Goal: Task Accomplishment & Management: Manage account settings

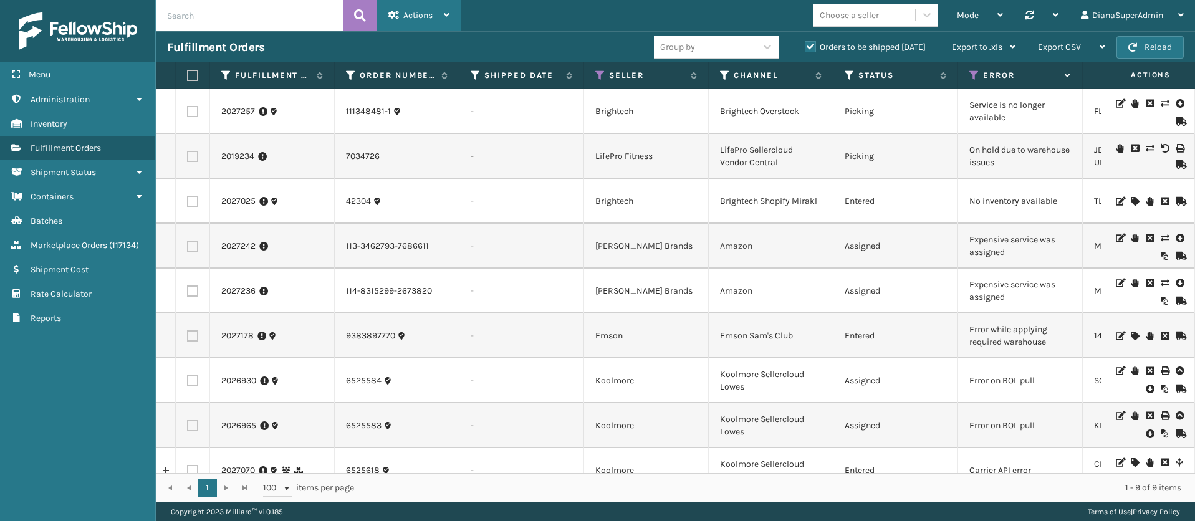
click at [444, 19] on div "Actions" at bounding box center [418, 15] width 61 height 31
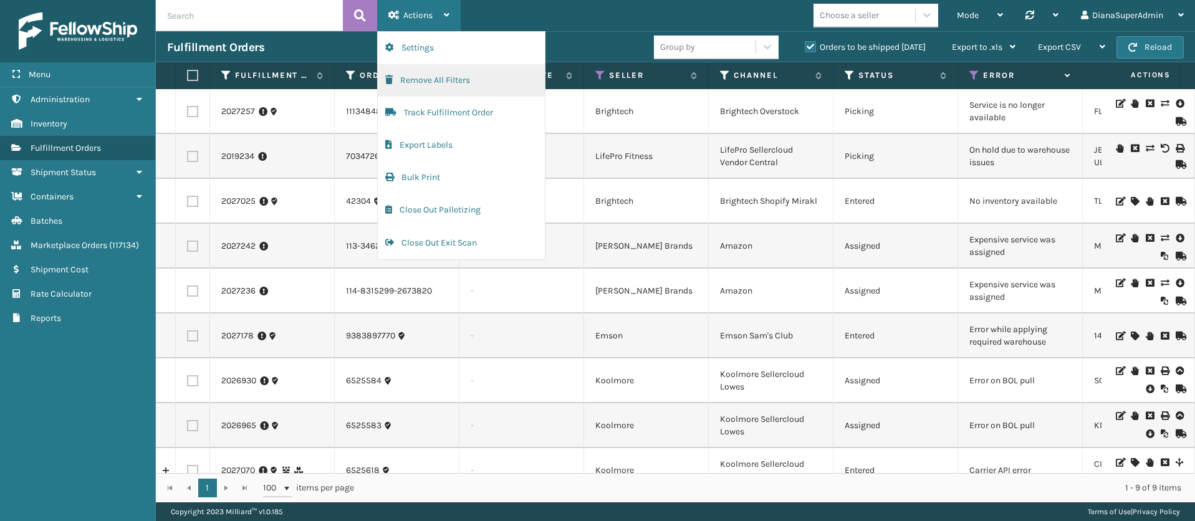
click at [433, 77] on button "Remove All Filters" at bounding box center [461, 80] width 167 height 32
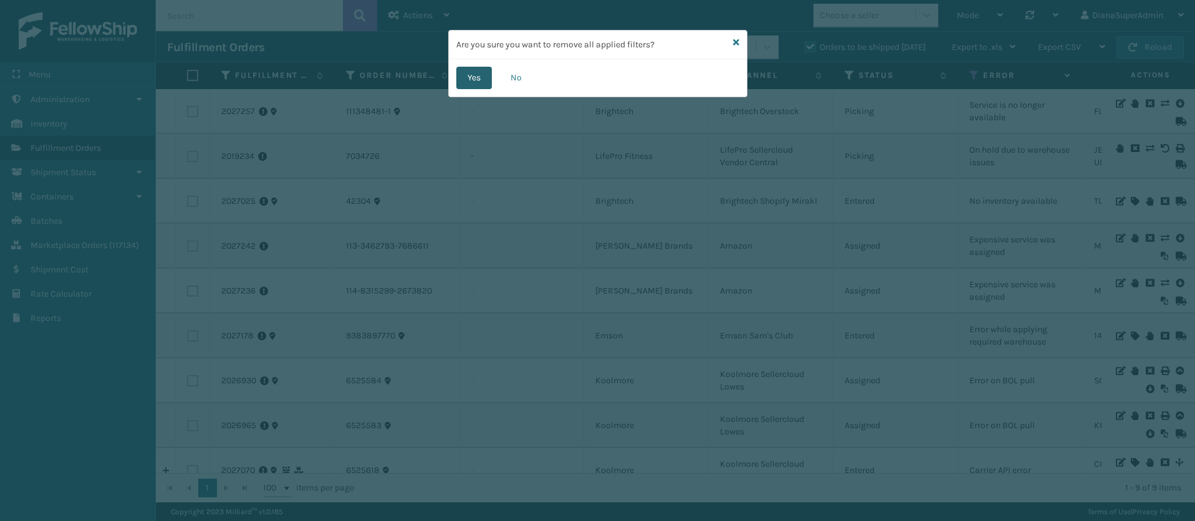
click at [471, 77] on button "Yes" at bounding box center [474, 78] width 36 height 22
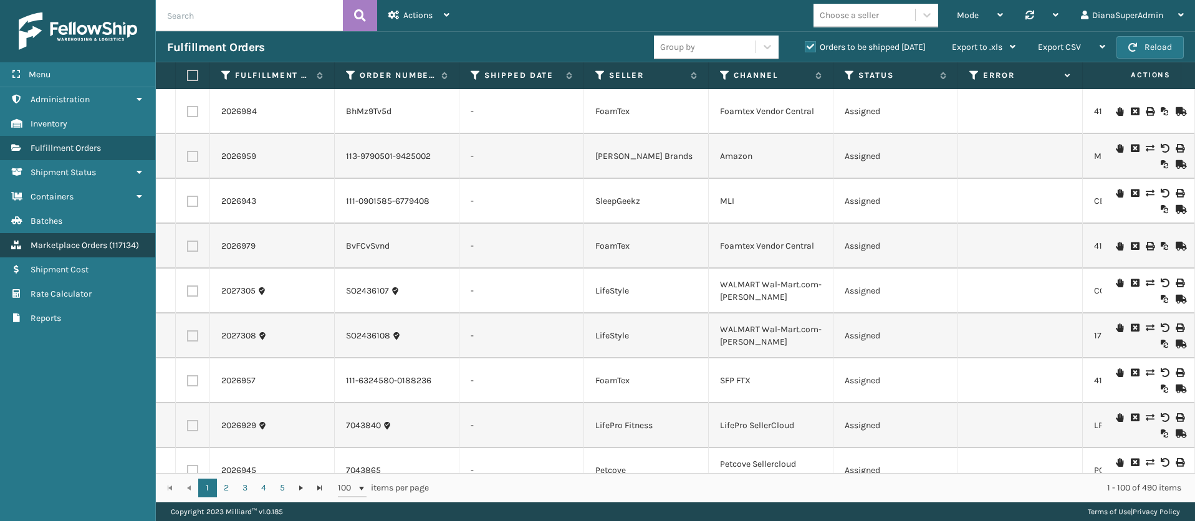
click at [103, 247] on span "Marketplace Orders" at bounding box center [69, 245] width 77 height 11
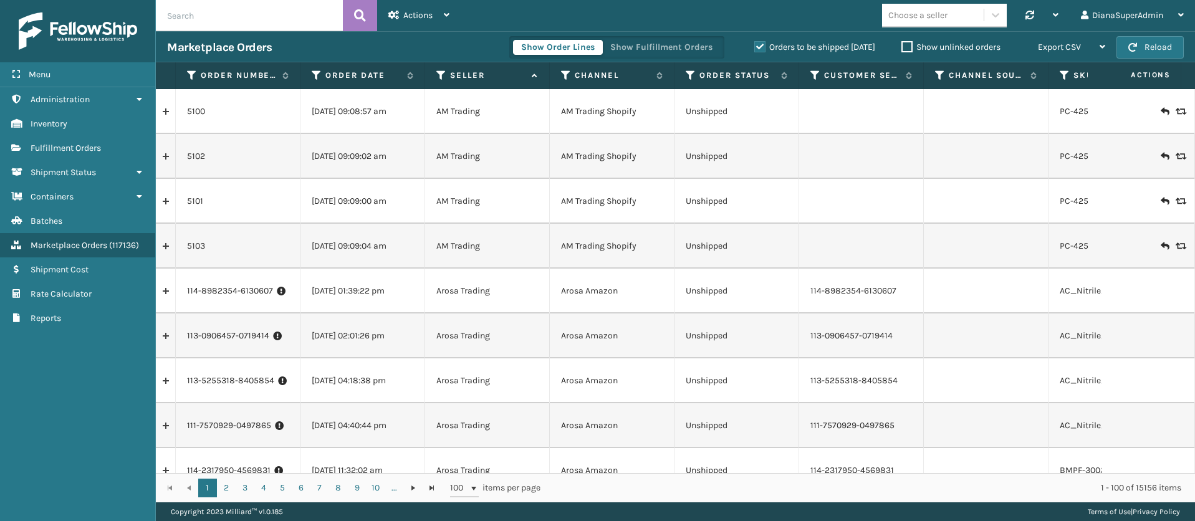
click at [905, 42] on label "Show unlinked orders" at bounding box center [950, 47] width 99 height 11
click at [902, 42] on input "Show unlinked orders" at bounding box center [901, 44] width 1 height 8
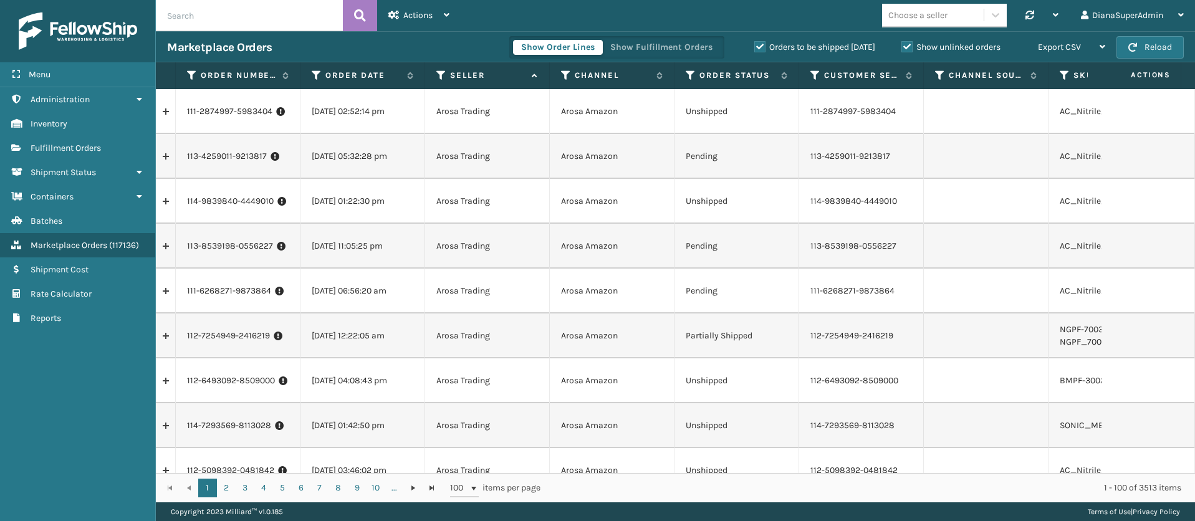
click at [760, 47] on label "Orders to be shipped [DATE]" at bounding box center [814, 47] width 121 height 11
click at [755, 47] on input "Orders to be shipped [DATE]" at bounding box center [754, 44] width 1 height 8
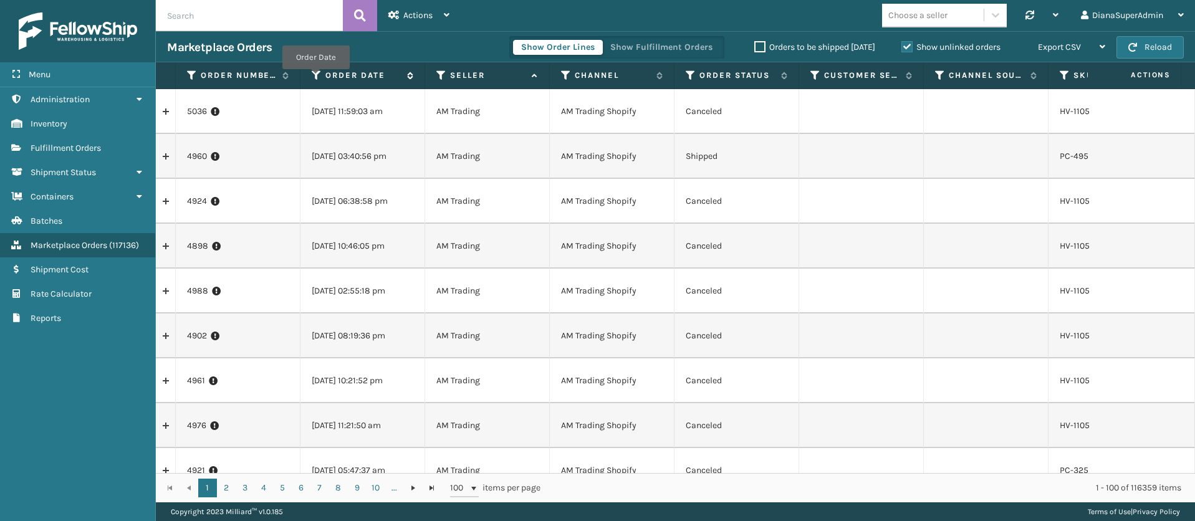
click at [315, 78] on icon at bounding box center [317, 75] width 10 height 11
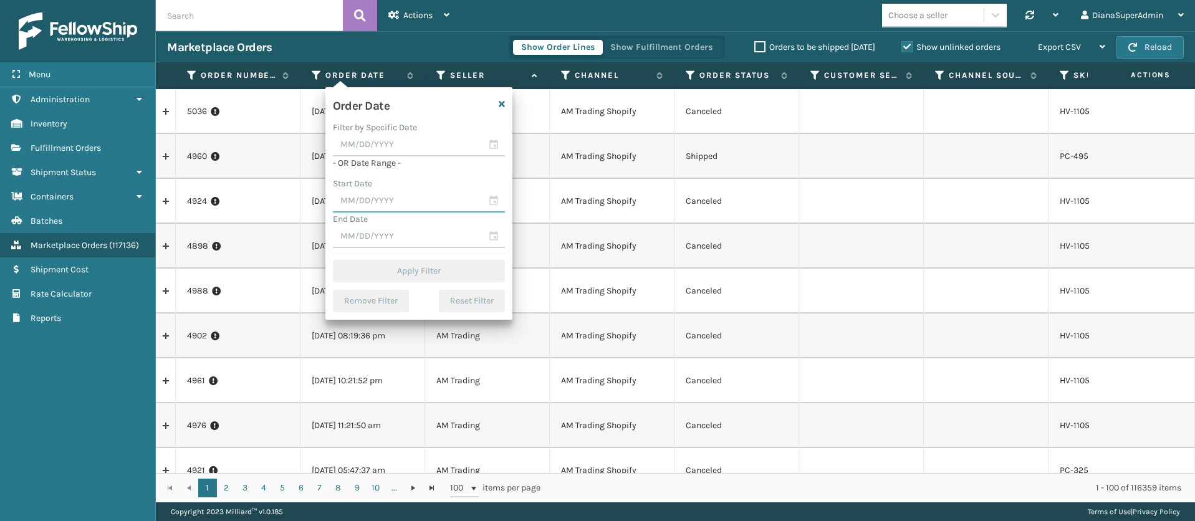
click at [406, 204] on input "text" at bounding box center [419, 201] width 172 height 22
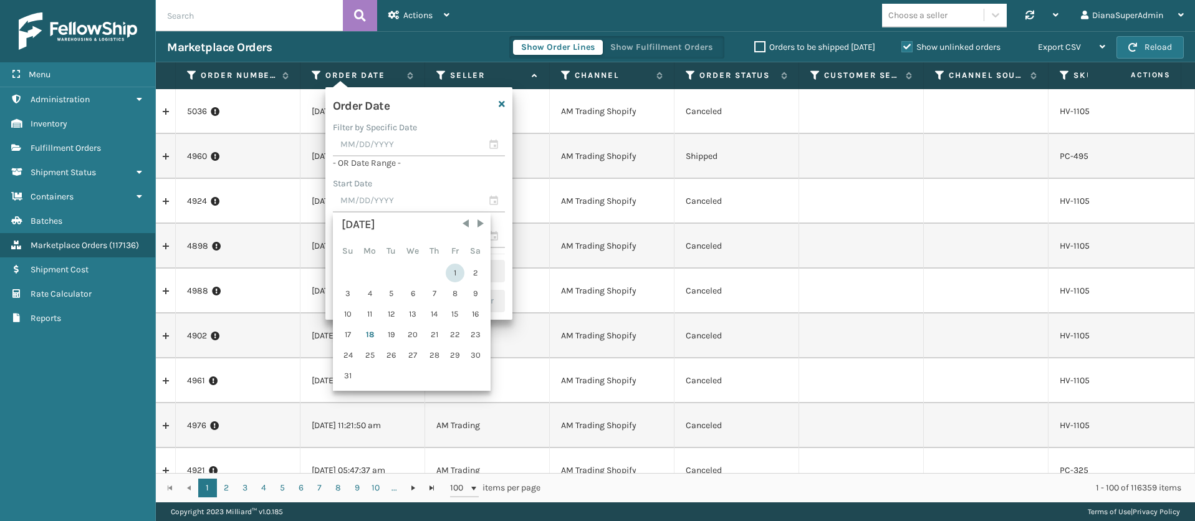
click at [451, 272] on div "1" at bounding box center [455, 273] width 19 height 19
type input "[DATE]"
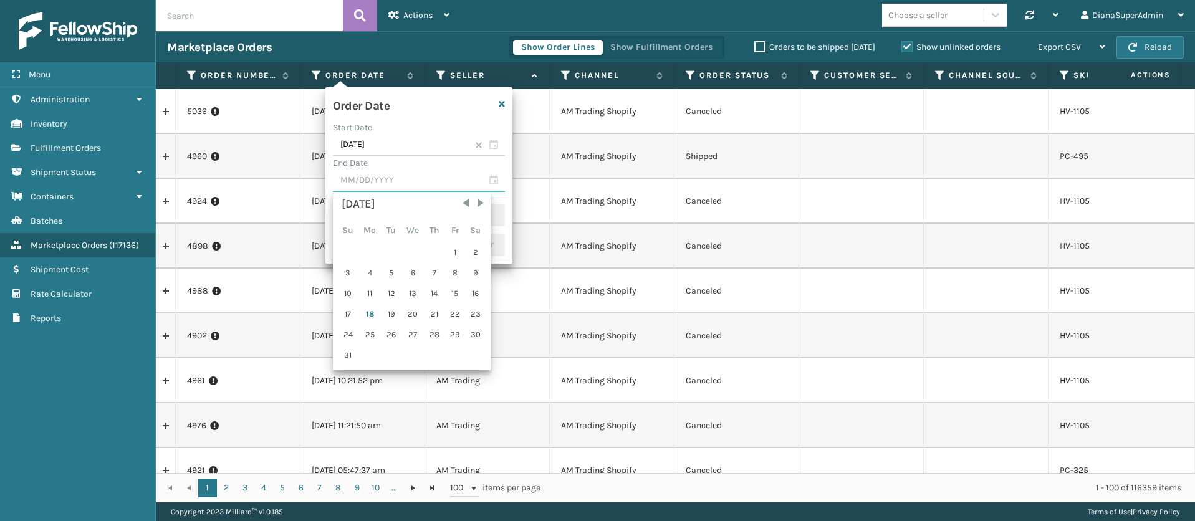
click at [436, 188] on input "text" at bounding box center [419, 181] width 172 height 22
click at [369, 315] on div "18" at bounding box center [370, 314] width 21 height 19
type input "[DATE]"
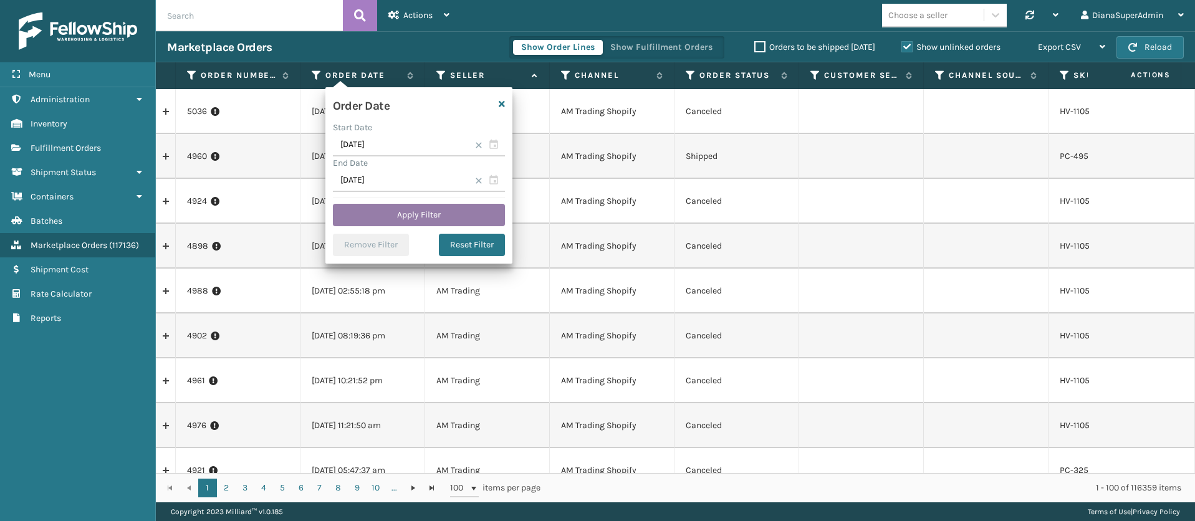
click at [417, 209] on button "Apply Filter" at bounding box center [419, 215] width 172 height 22
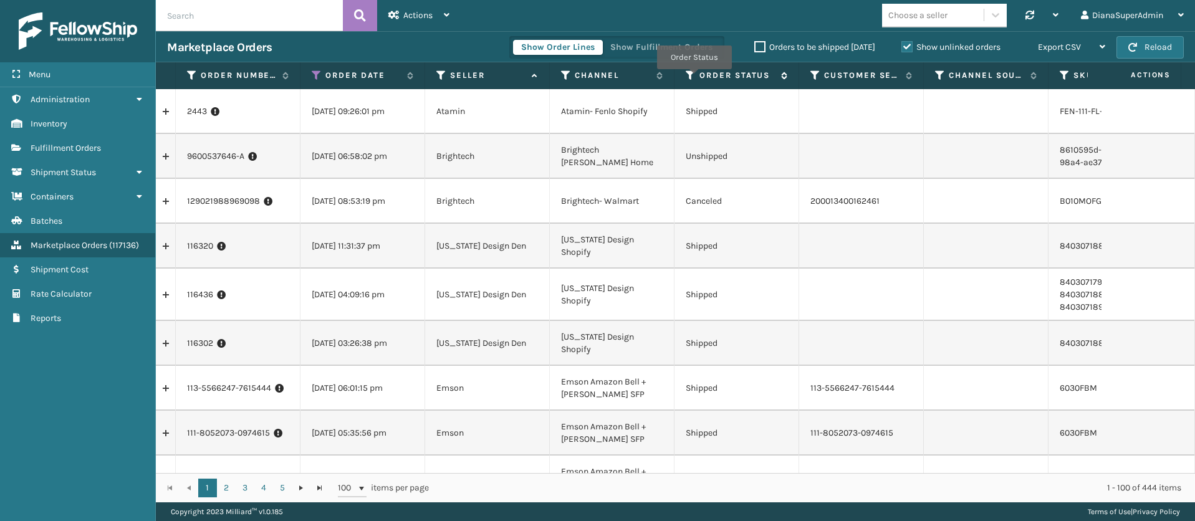
click at [694, 78] on icon at bounding box center [691, 75] width 10 height 11
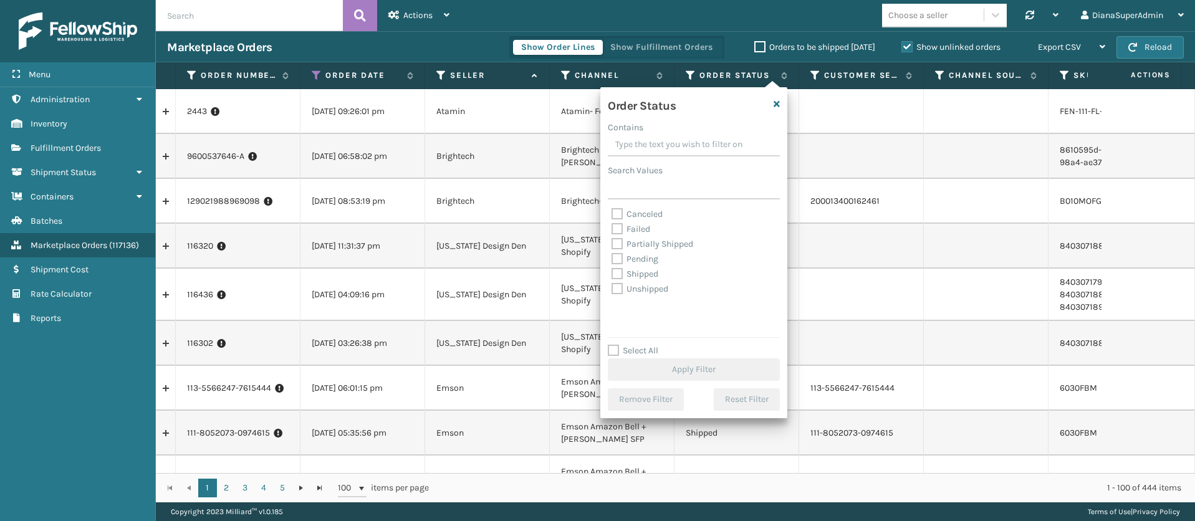
click at [616, 227] on label "Failed" at bounding box center [630, 229] width 39 height 11
click at [612, 227] on input "Failed" at bounding box center [611, 226] width 1 height 8
checkbox input "true"
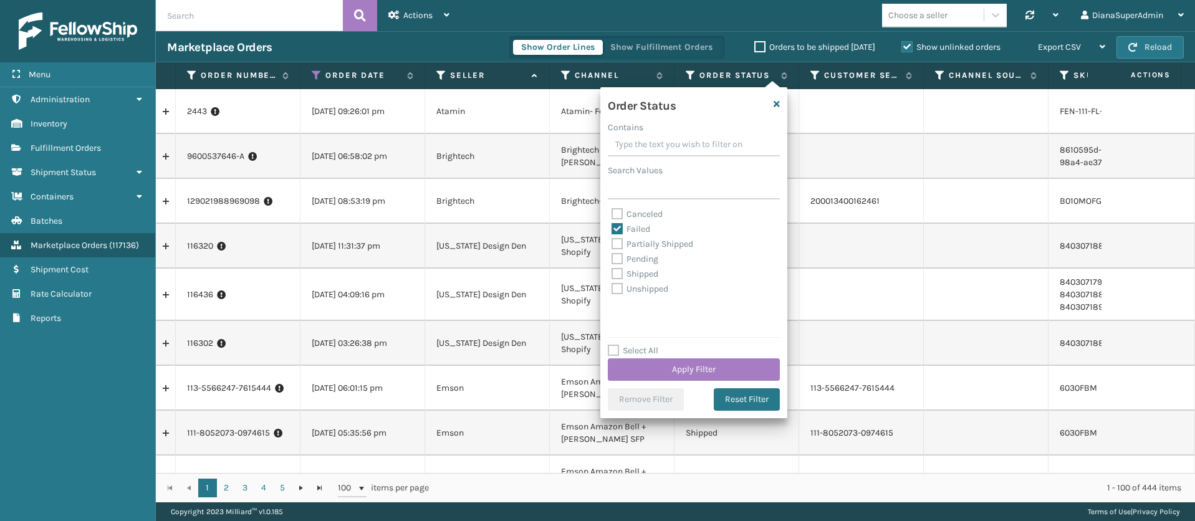
click at [616, 244] on label "Partially Shipped" at bounding box center [652, 244] width 82 height 11
click at [612, 244] on input "Partially Shipped" at bounding box center [611, 241] width 1 height 8
checkbox input "true"
click at [616, 262] on label "Pending" at bounding box center [634, 259] width 47 height 11
click at [612, 260] on input "Pending" at bounding box center [611, 256] width 1 height 8
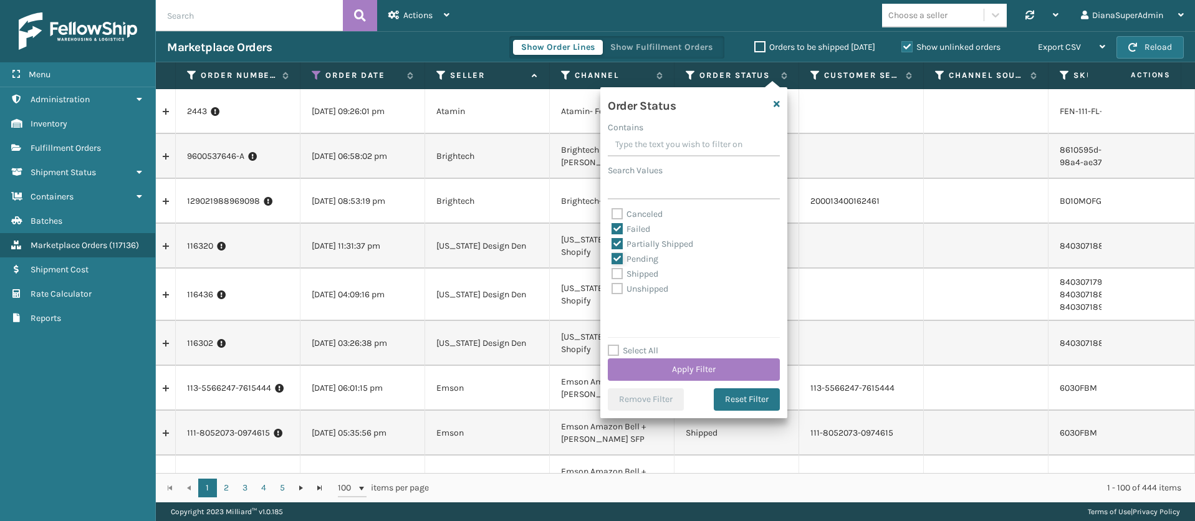
checkbox input "true"
click at [616, 287] on label "Unshipped" at bounding box center [639, 289] width 57 height 11
click at [612, 287] on input "Unshipped" at bounding box center [611, 286] width 1 height 8
checkbox input "true"
click at [685, 371] on button "Apply Filter" at bounding box center [694, 369] width 172 height 22
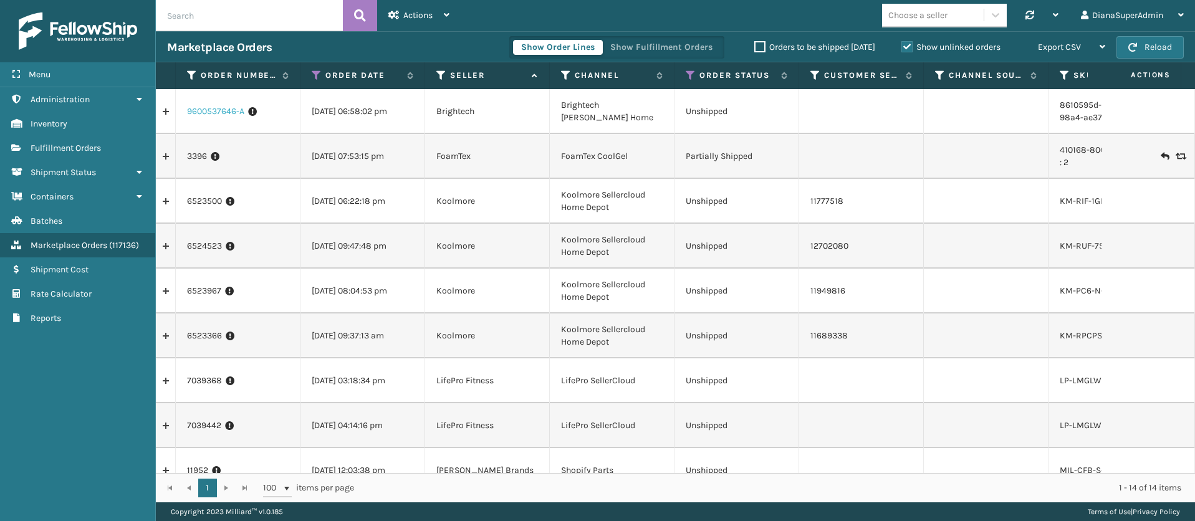
click at [213, 112] on link "9600537646-A" at bounding box center [215, 111] width 57 height 12
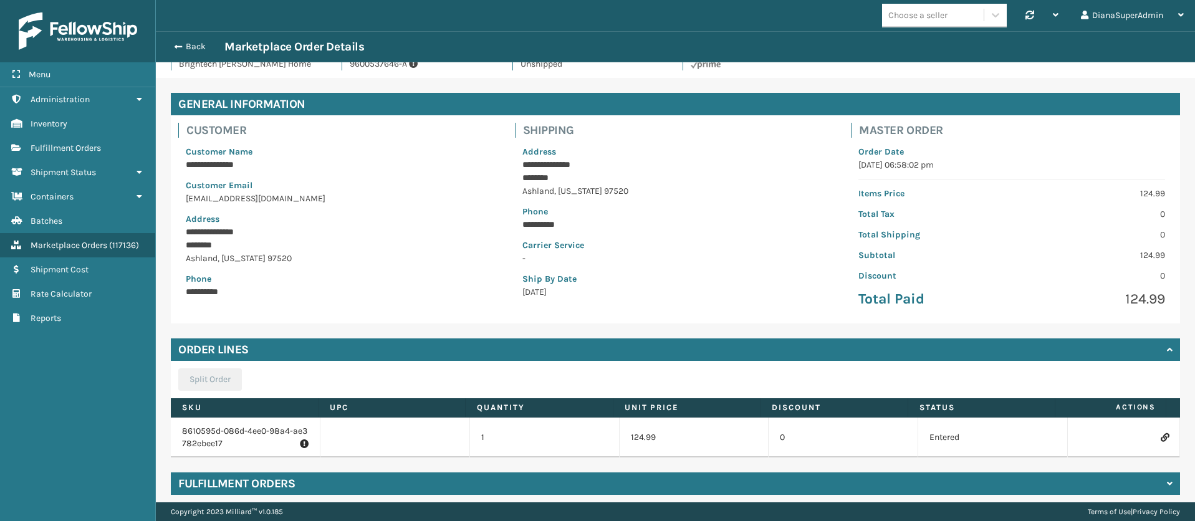
scroll to position [22, 0]
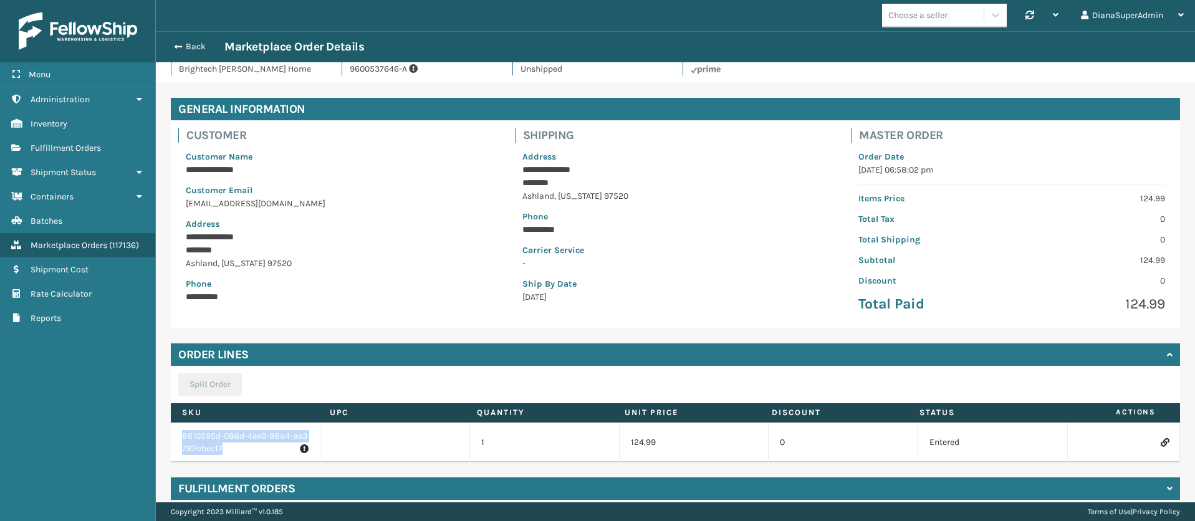
drag, startPoint x: 251, startPoint y: 448, endPoint x: 173, endPoint y: 436, distance: 79.4
click at [173, 436] on td "8610595d-086d-4ee0-98a4-ae3782ebee17" at bounding box center [246, 443] width 150 height 40
copy p "8610595d-086d-4ee0-98a4-ae3782ebee17"
click at [1161, 441] on icon at bounding box center [1164, 442] width 7 height 9
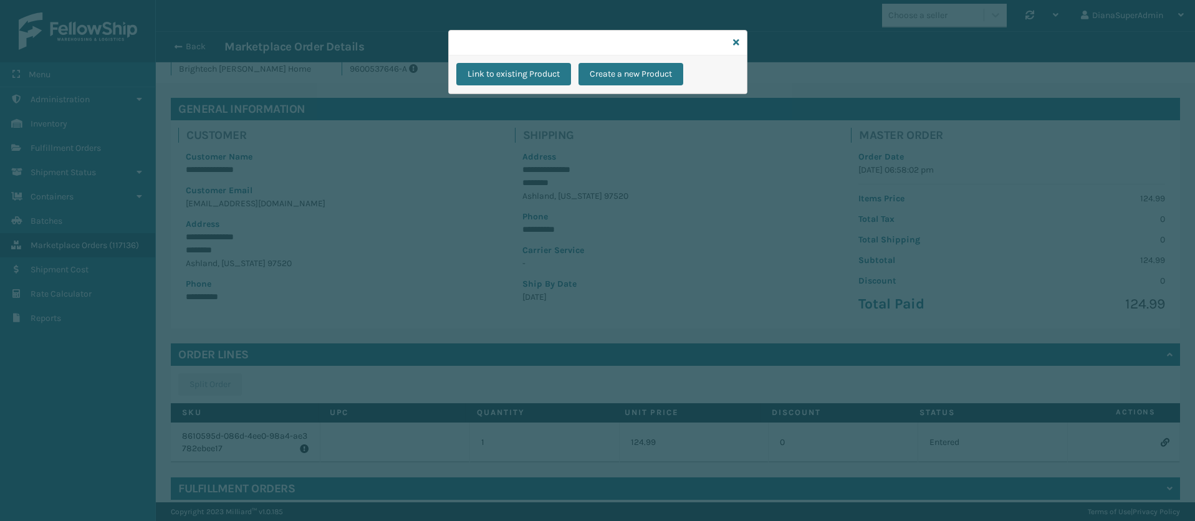
click at [520, 44] on div at bounding box center [598, 43] width 298 height 25
click at [515, 68] on button "Link to existing Product" at bounding box center [513, 74] width 115 height 22
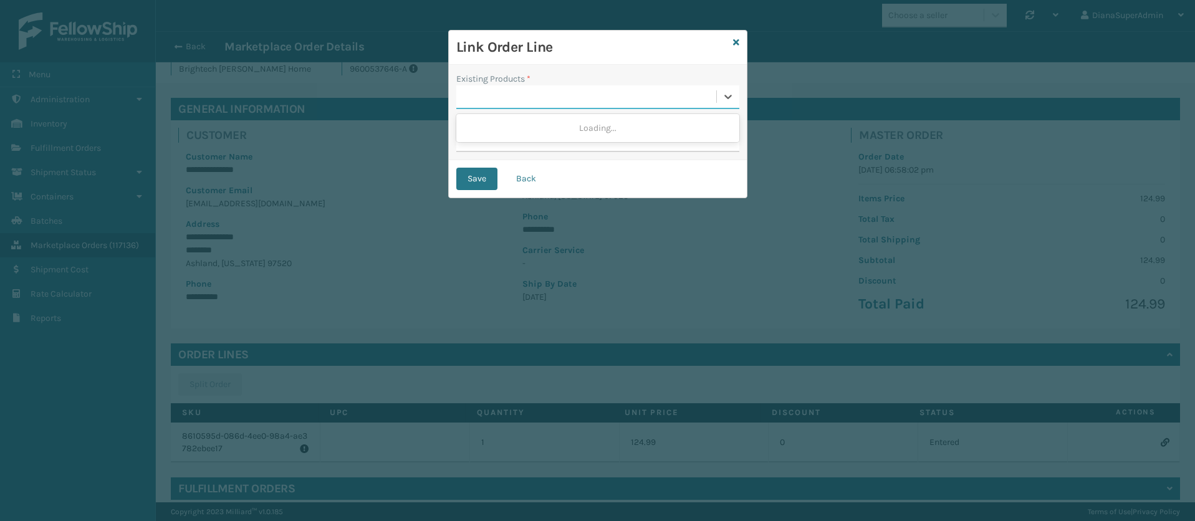
click at [499, 92] on div at bounding box center [586, 97] width 260 height 21
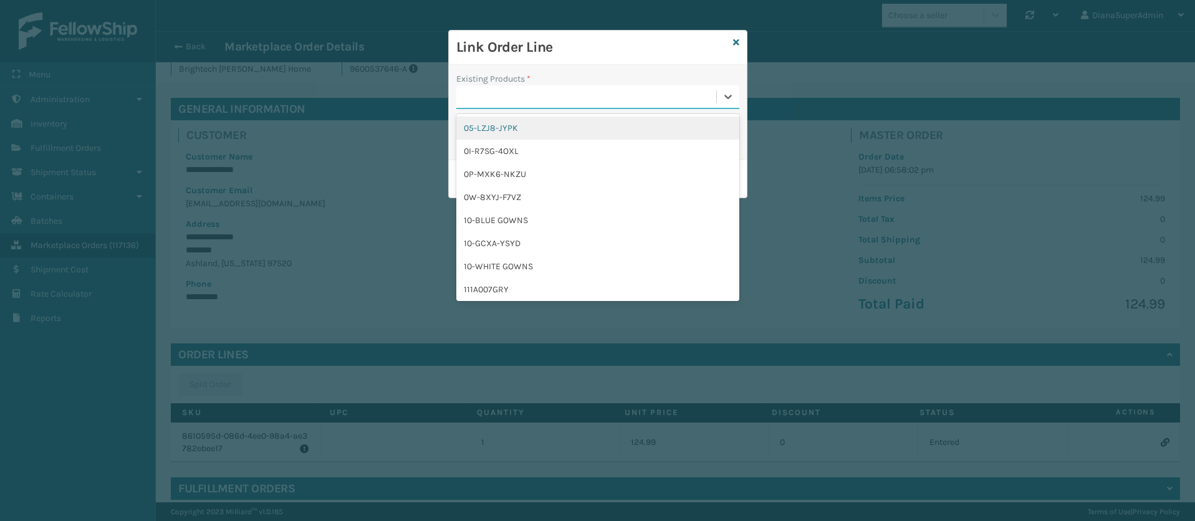
paste input "8610595d-086d-4ee0-98a4-ae3782ebee17"
type input "8610595d-086d-4ee0-98a4-ae3782ebee17"
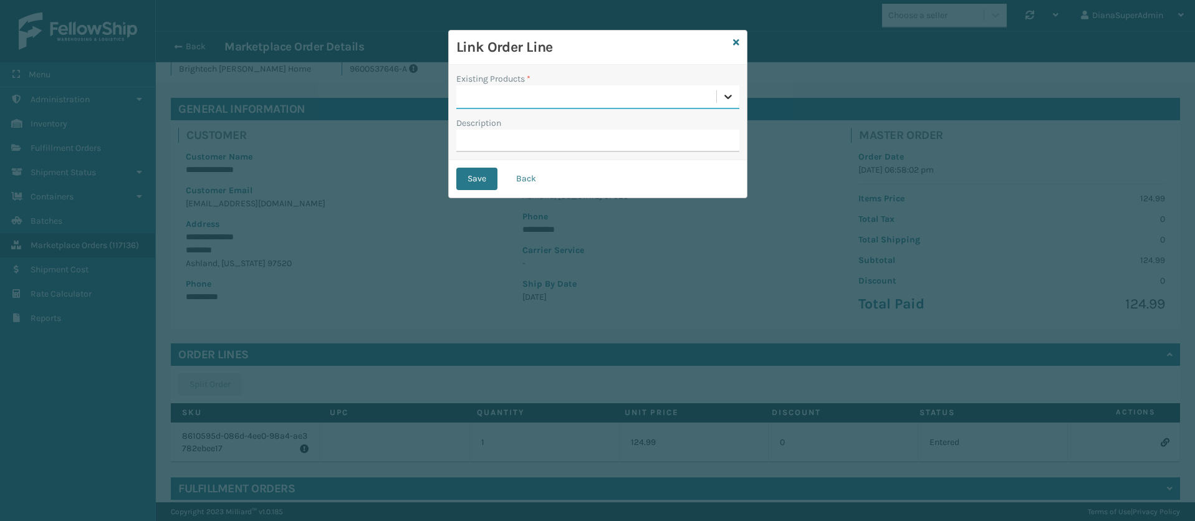
click at [729, 91] on icon at bounding box center [728, 96] width 12 height 12
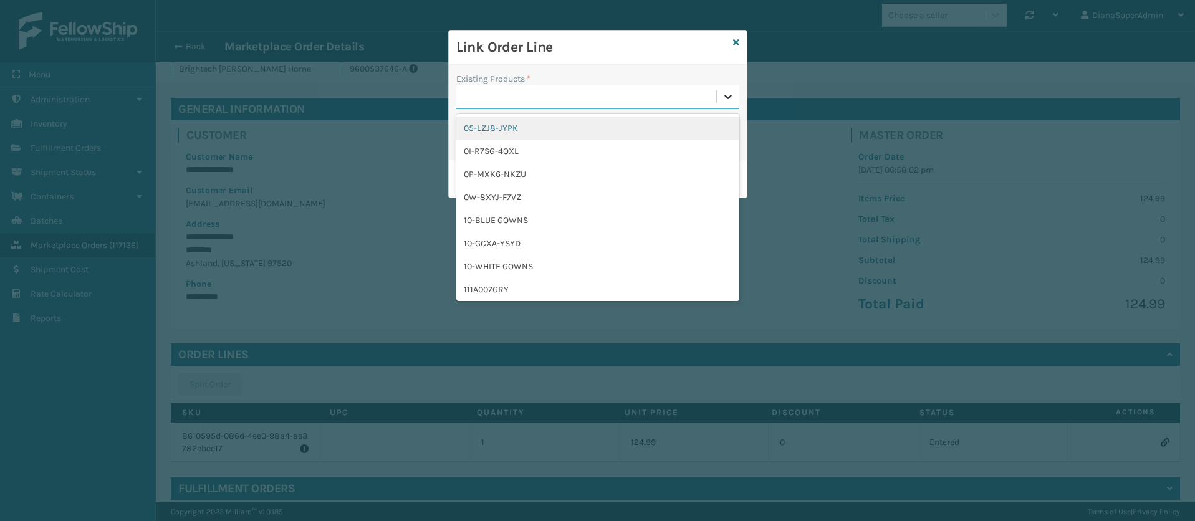
click at [729, 91] on icon at bounding box center [728, 96] width 12 height 12
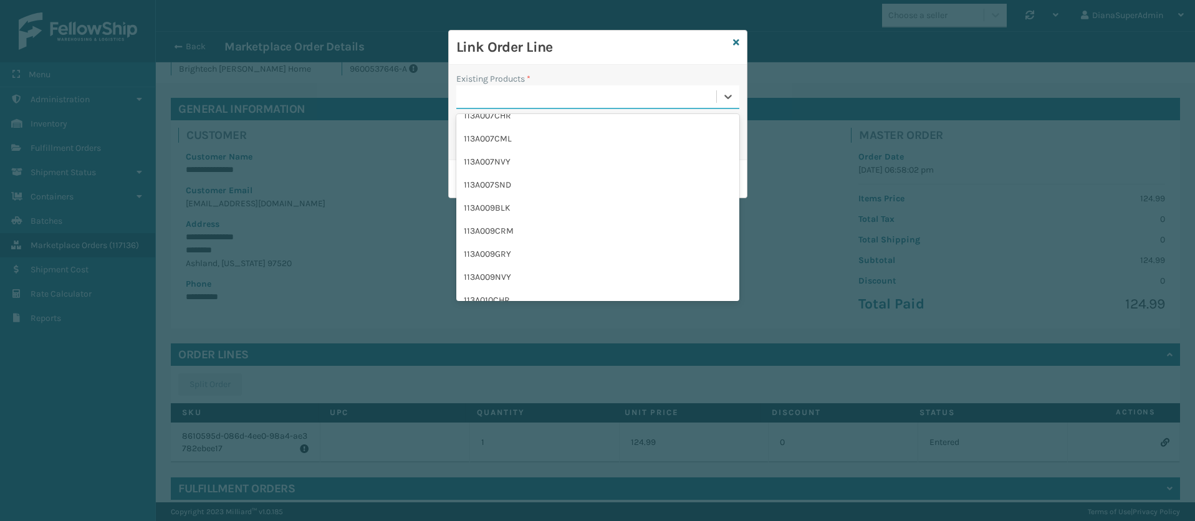
scroll to position [971, 0]
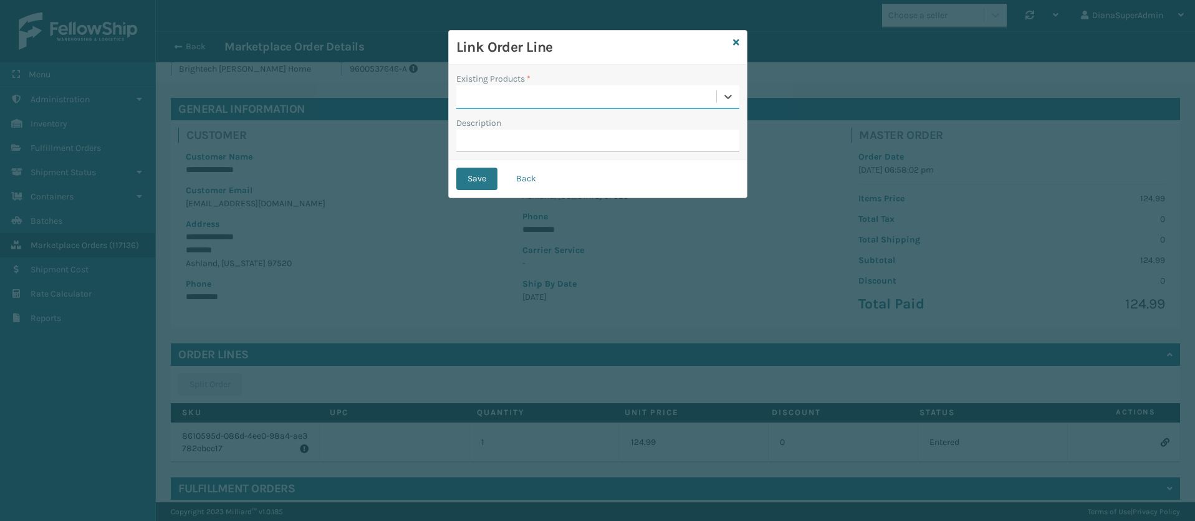
click at [575, 95] on div at bounding box center [586, 97] width 260 height 21
paste input "8610595d-086d-4ee0-98a4-ae3782ebee17"
type input "8610595d-086d-4ee0-98a4-ae3782ebee17"
click at [660, 94] on div at bounding box center [586, 97] width 260 height 21
click at [739, 44] on icon at bounding box center [736, 42] width 6 height 9
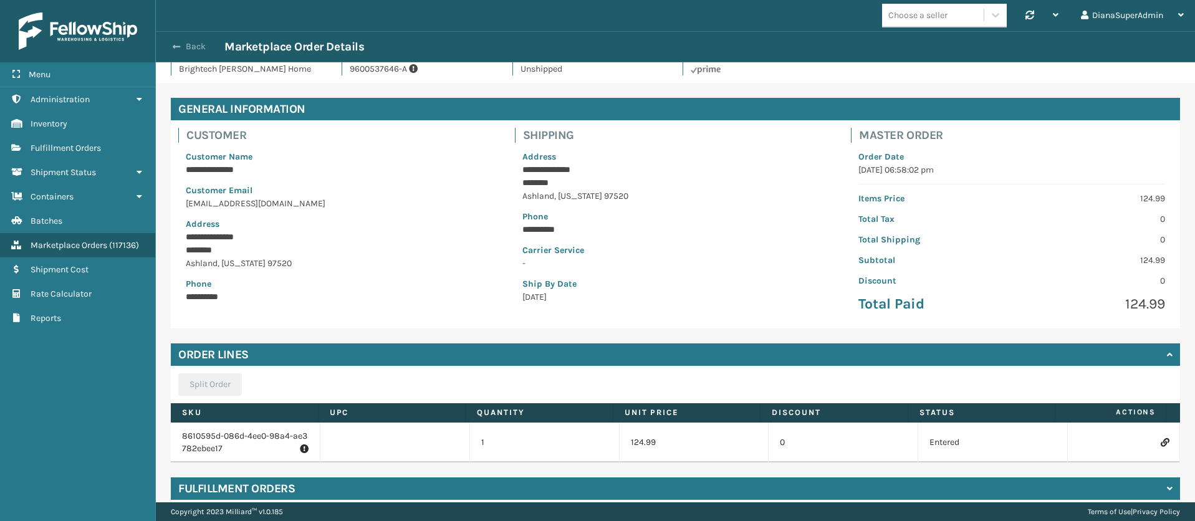
click at [178, 47] on span "button" at bounding box center [176, 46] width 7 height 9
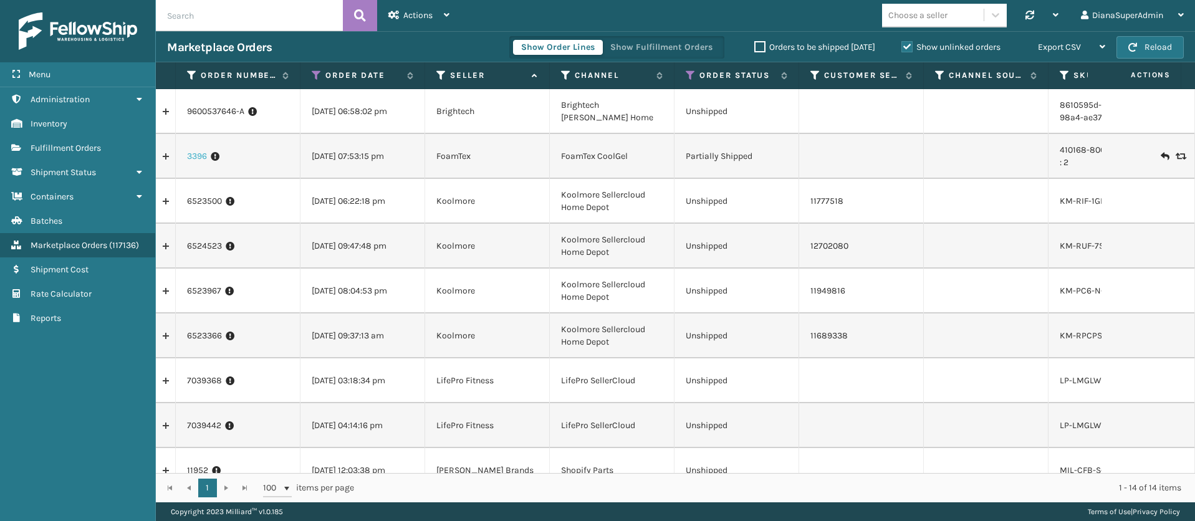
click at [193, 155] on link "3396" at bounding box center [197, 156] width 20 height 12
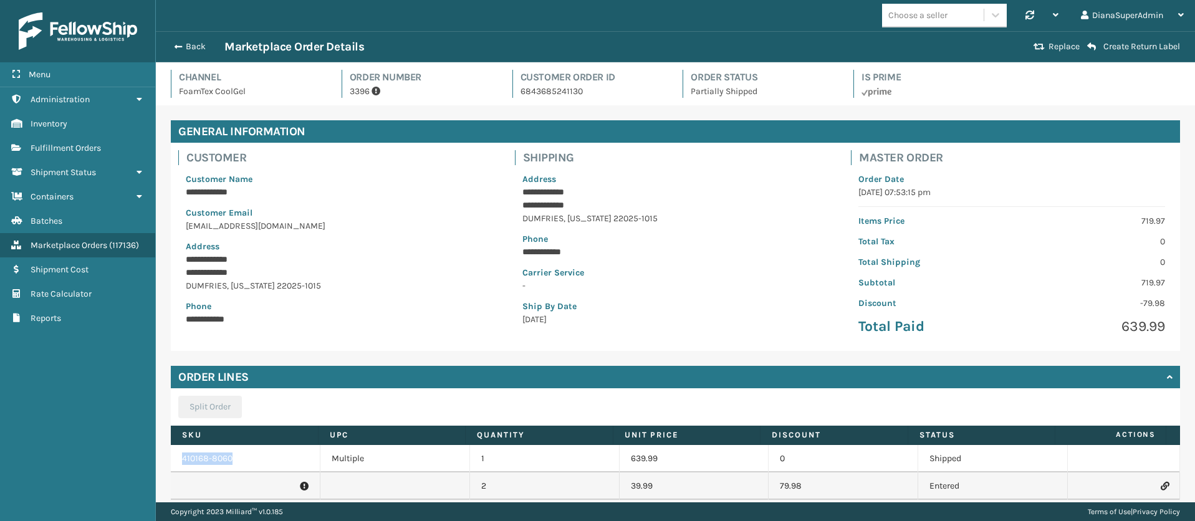
drag, startPoint x: 236, startPoint y: 458, endPoint x: 181, endPoint y: 458, distance: 55.5
click at [181, 458] on td "410168-8060" at bounding box center [246, 458] width 150 height 27
copy link "410168-8060"
click at [1161, 487] on icon at bounding box center [1164, 486] width 7 height 9
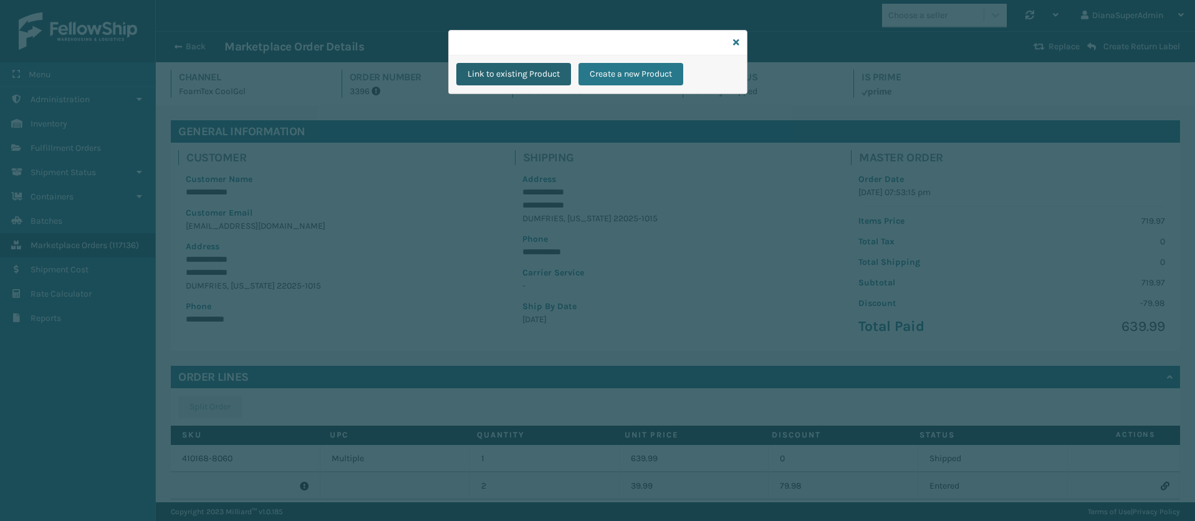
click at [507, 64] on button "Link to existing Product" at bounding box center [513, 74] width 115 height 22
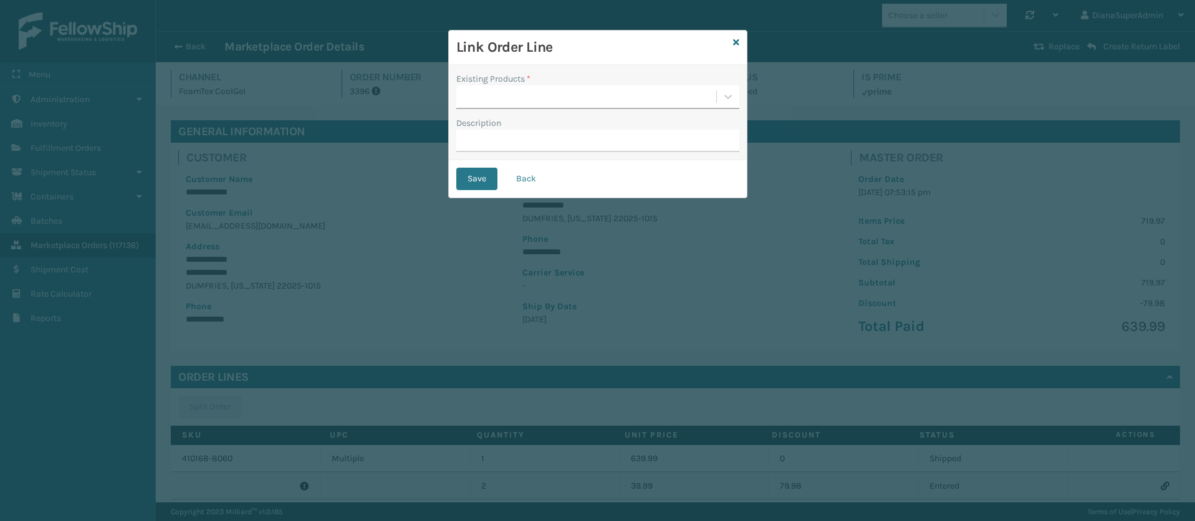
click at [494, 89] on div at bounding box center [586, 97] width 260 height 21
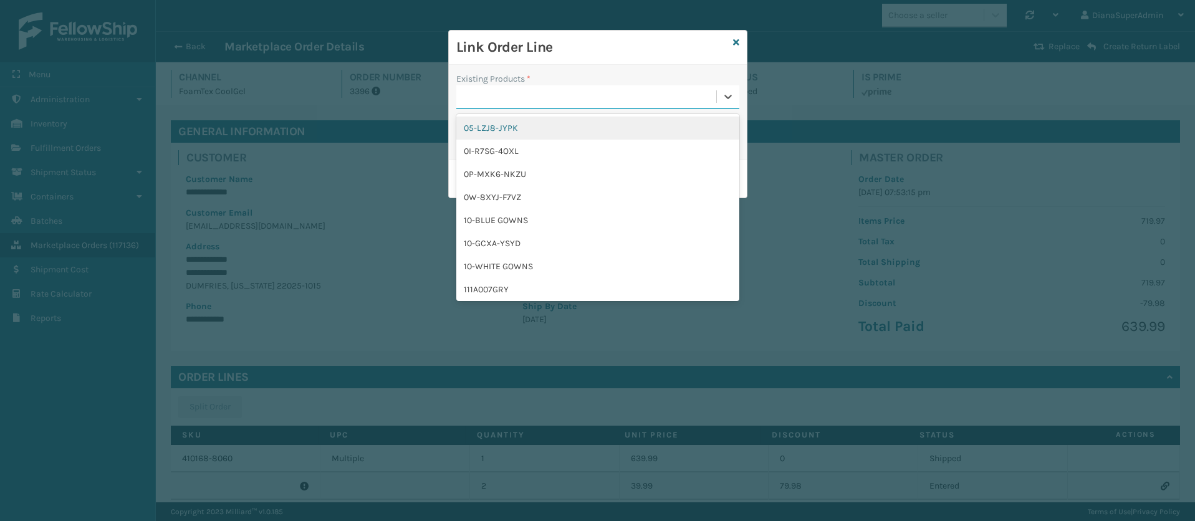
paste input "410168-8060"
type input "410168-8060"
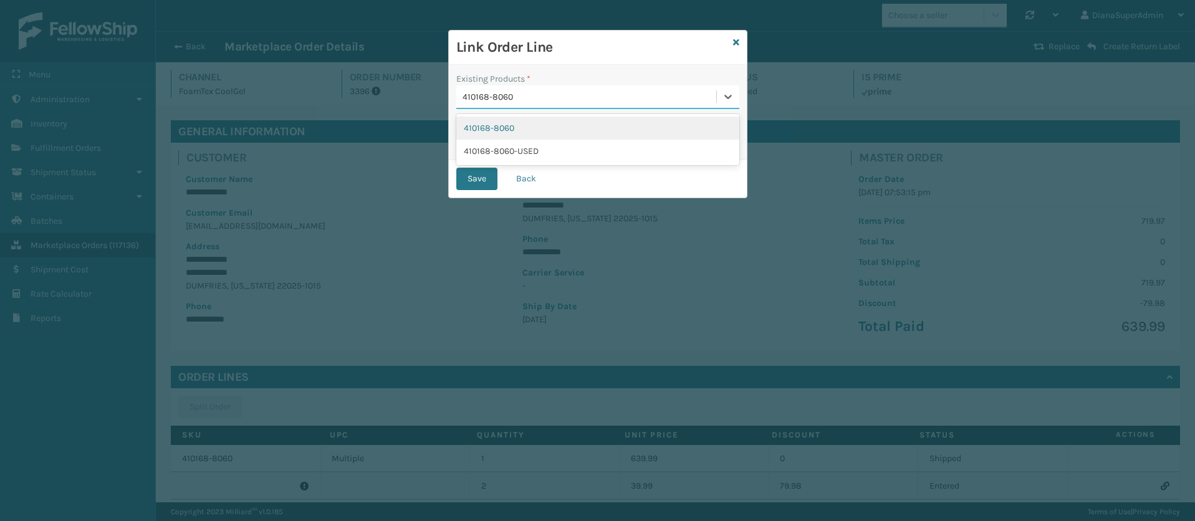
click at [548, 128] on div "410168-8060" at bounding box center [597, 128] width 283 height 23
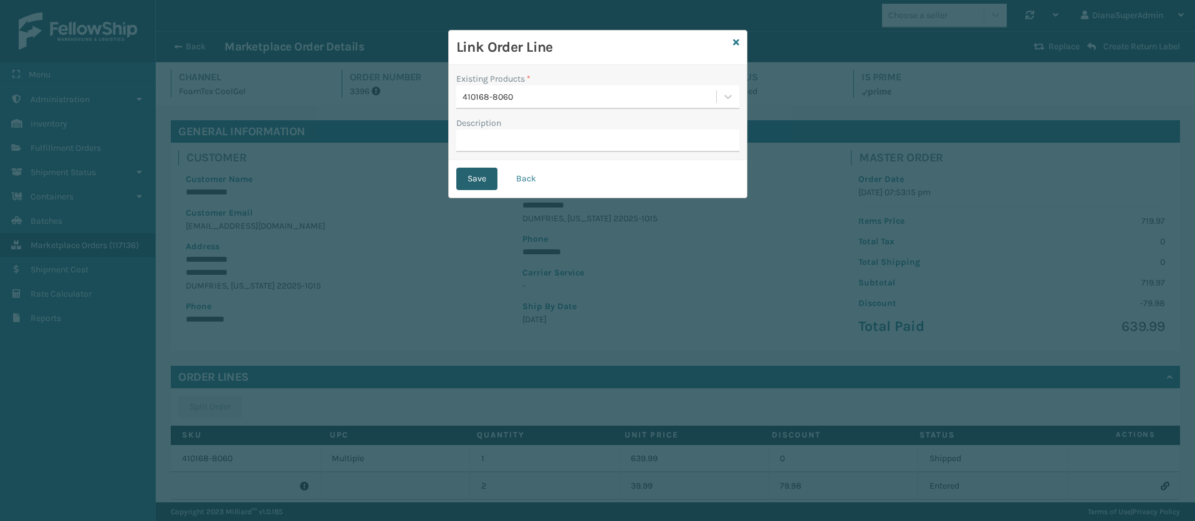
click at [477, 173] on button "Save" at bounding box center [476, 179] width 41 height 22
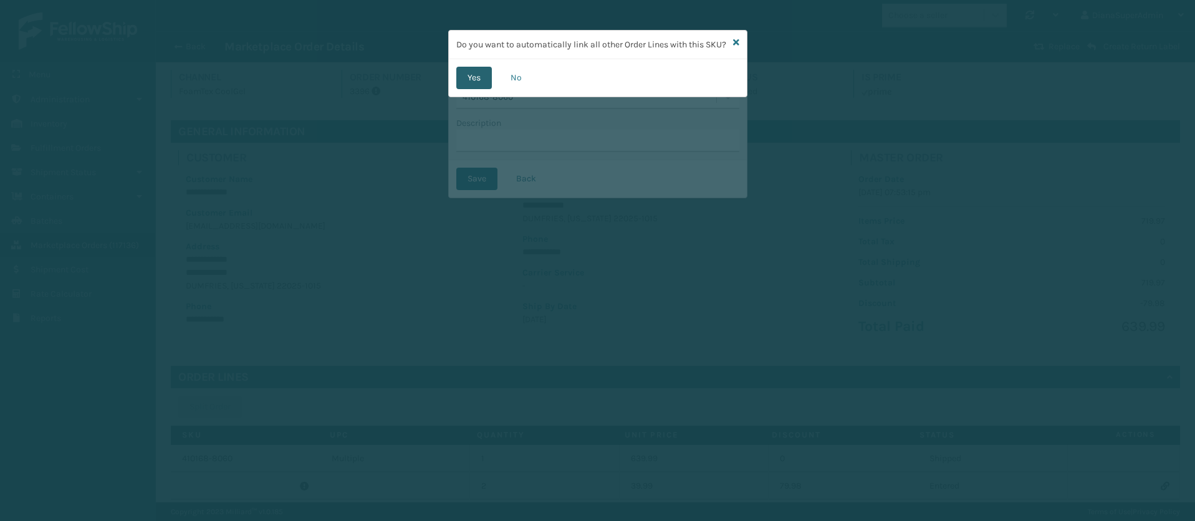
click at [473, 85] on button "Yes" at bounding box center [474, 78] width 36 height 22
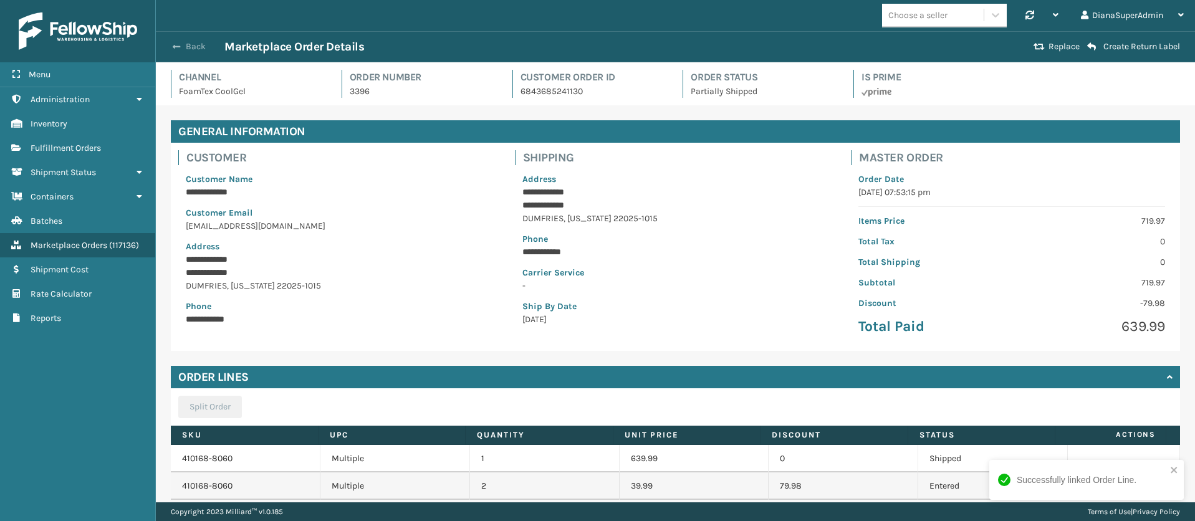
click at [174, 43] on span "button" at bounding box center [176, 46] width 7 height 9
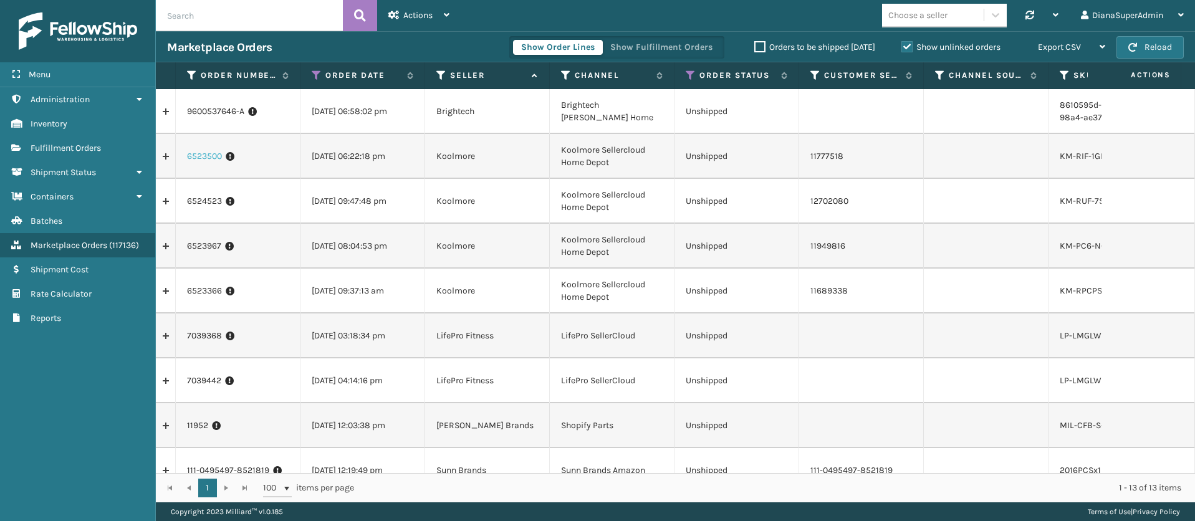
click at [198, 151] on link "6523500" at bounding box center [204, 156] width 35 height 12
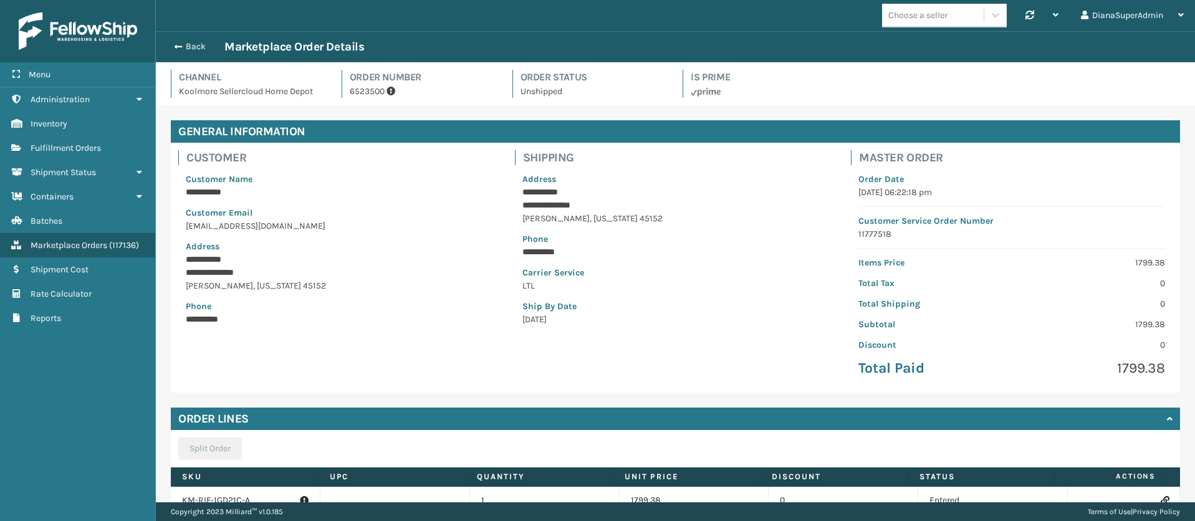
scroll to position [102, 0]
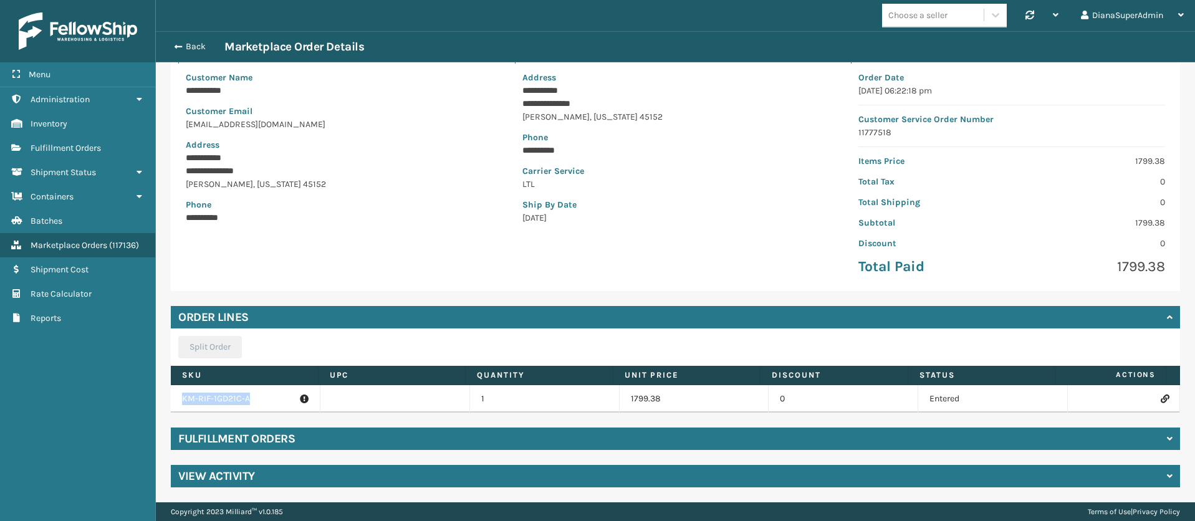
drag, startPoint x: 251, startPoint y: 397, endPoint x: 172, endPoint y: 401, distance: 78.6
click at [172, 401] on td "KM-RIF-1GD21C-A" at bounding box center [246, 398] width 150 height 27
copy p "KM-RIF-1GD21C-A"
click at [1161, 395] on icon at bounding box center [1164, 399] width 7 height 9
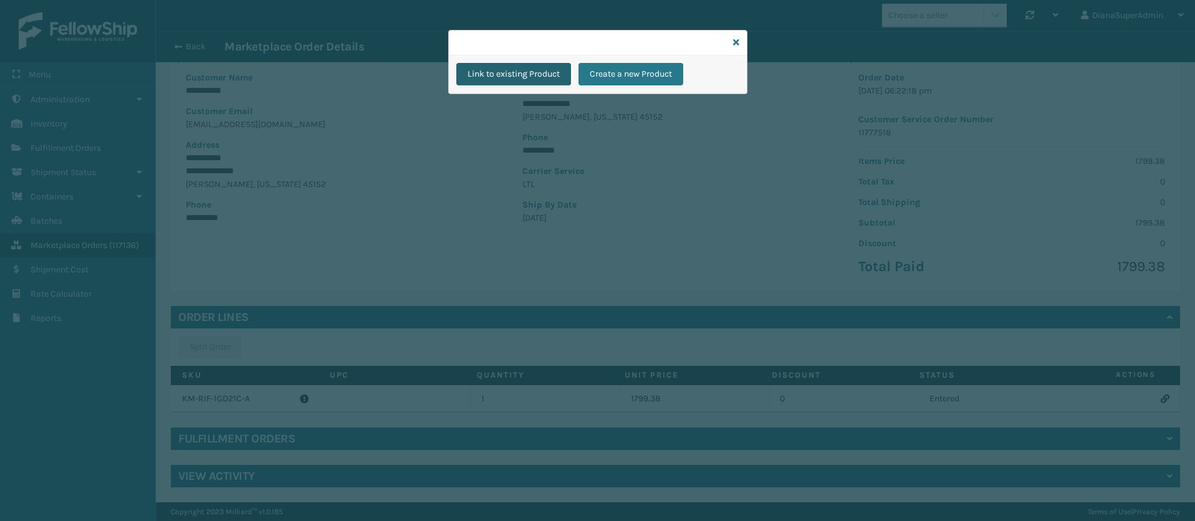
click at [527, 74] on button "Link to existing Product" at bounding box center [513, 74] width 115 height 22
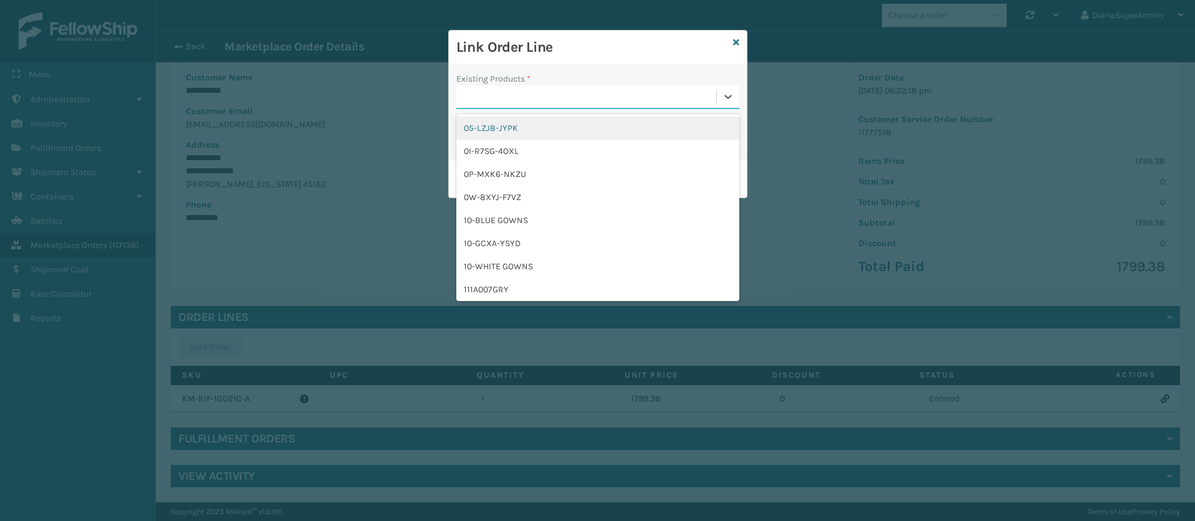
click at [517, 95] on div at bounding box center [586, 97] width 260 height 21
paste input "KM-RIF-1GD21C-A"
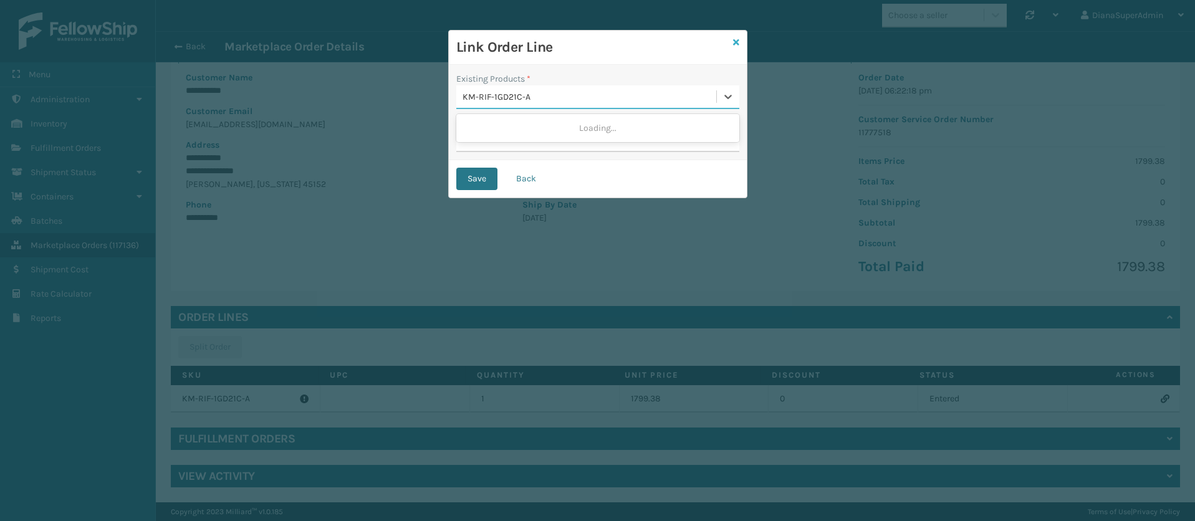
type input "KM-RIF-1GD21C-A"
click at [736, 38] on icon at bounding box center [736, 42] width 6 height 9
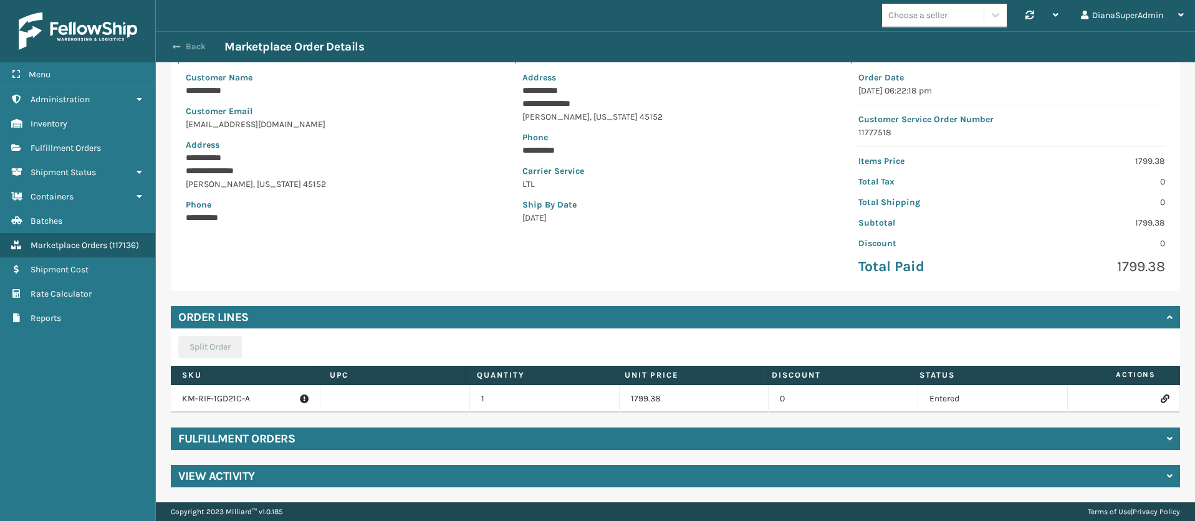
click at [183, 43] on button "Back" at bounding box center [195, 46] width 57 height 11
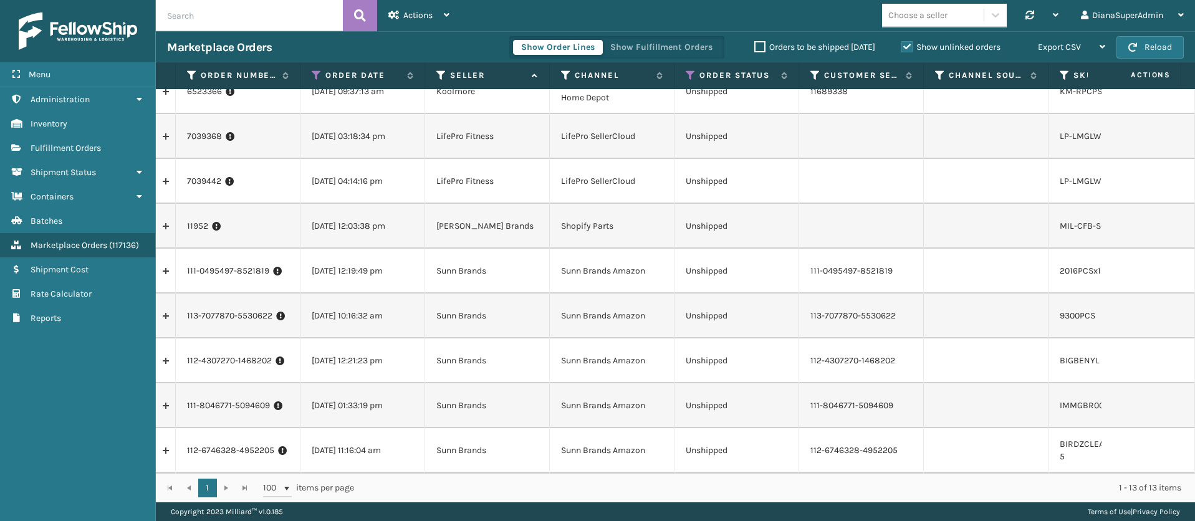
scroll to position [214, 0]
click at [235, 444] on link "112-6746328-4952205" at bounding box center [230, 450] width 87 height 12
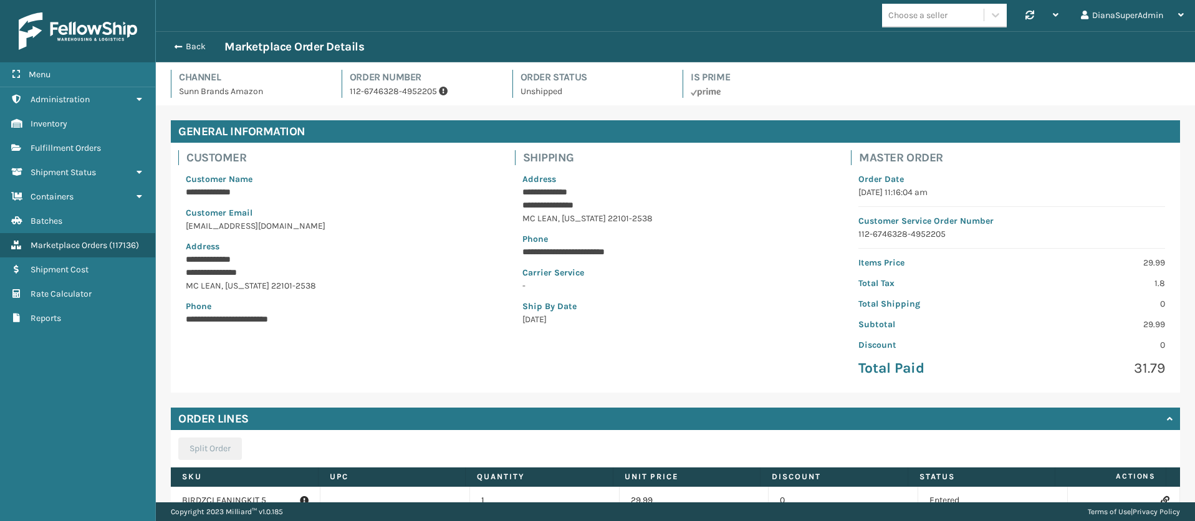
scroll to position [102, 0]
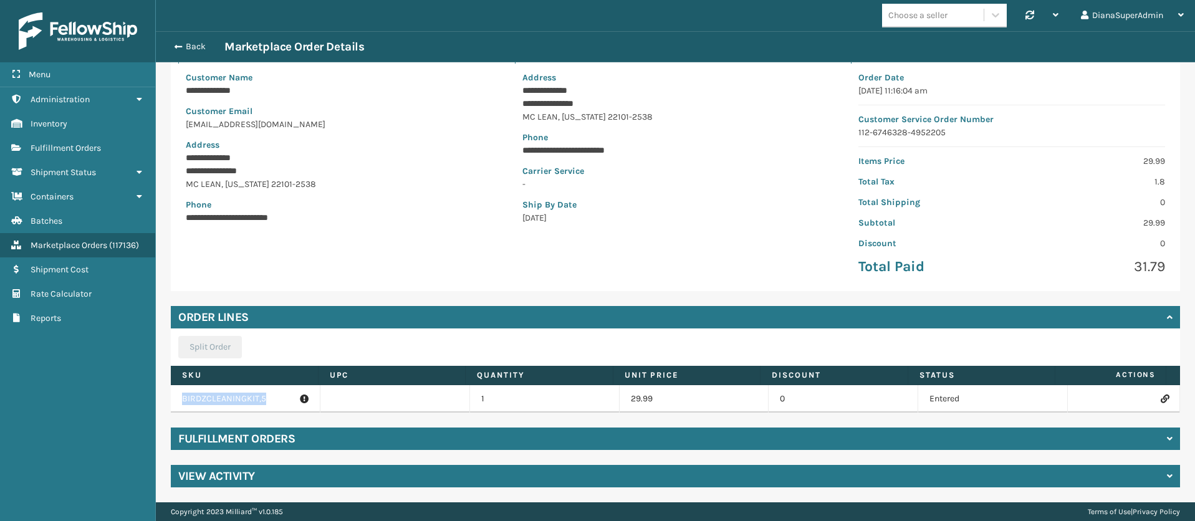
drag, startPoint x: 268, startPoint y: 397, endPoint x: 171, endPoint y: 400, distance: 97.3
click at [171, 400] on td "BIRDZCLEANINGKIT,5" at bounding box center [246, 398] width 150 height 27
copy p "BIRDZCLEANINGKIT,5"
click at [1161, 400] on icon at bounding box center [1164, 399] width 7 height 9
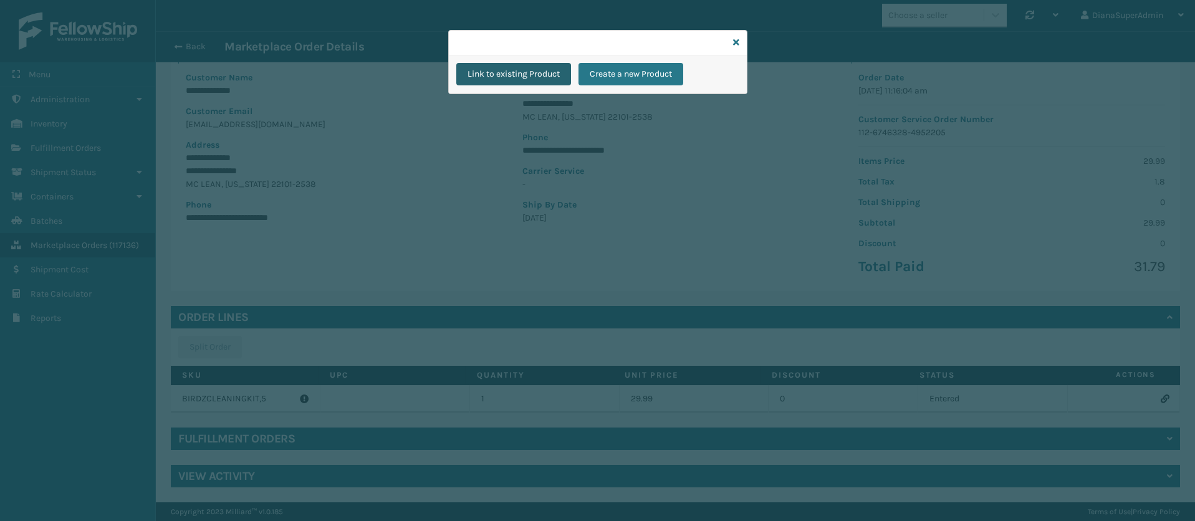
click at [499, 80] on button "Link to existing Product" at bounding box center [513, 74] width 115 height 22
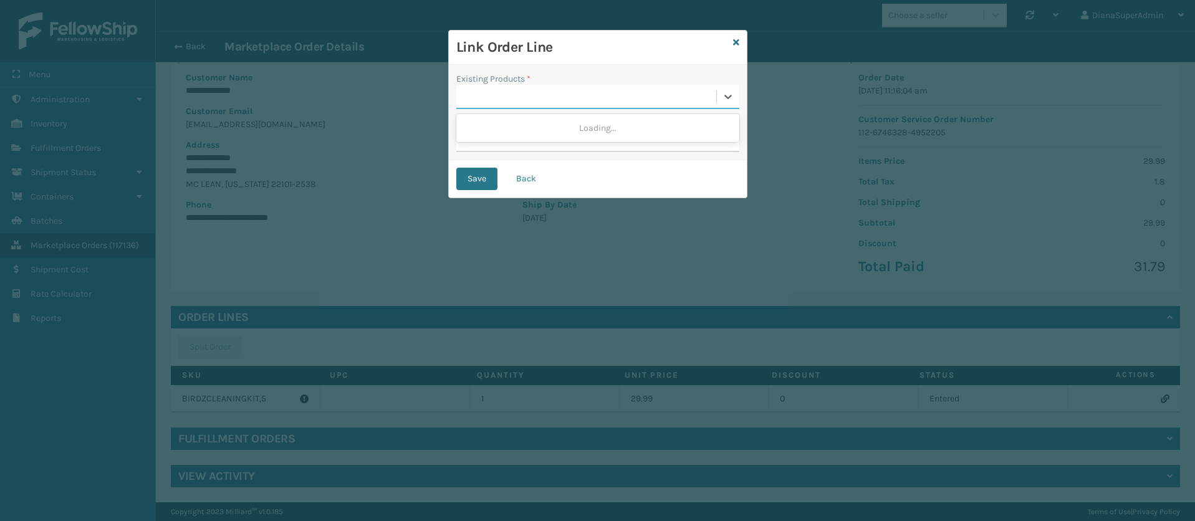
click at [510, 93] on div at bounding box center [586, 97] width 260 height 21
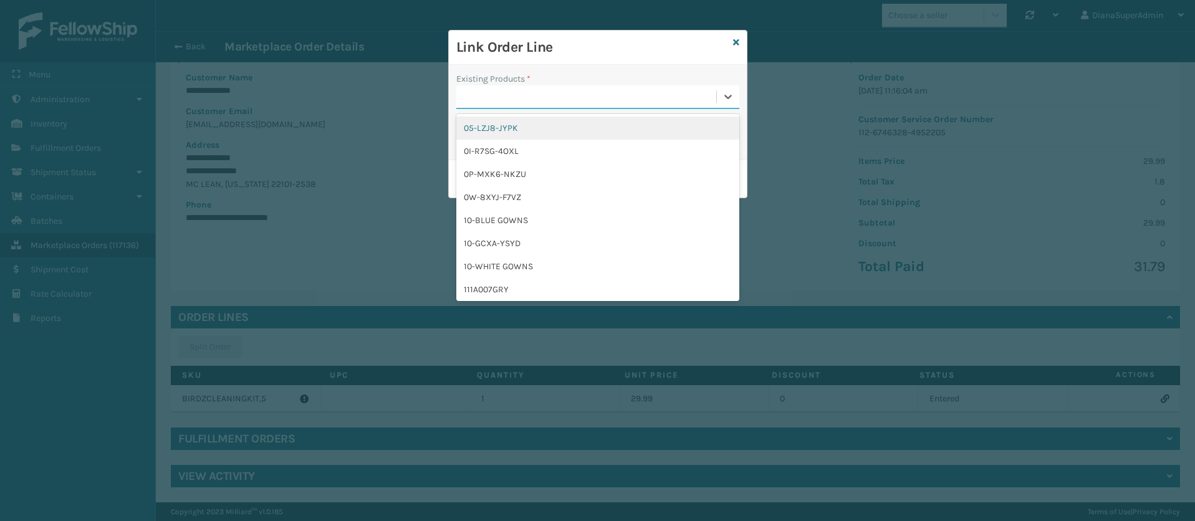
paste input "BIRDZCLEANINGKIT,5"
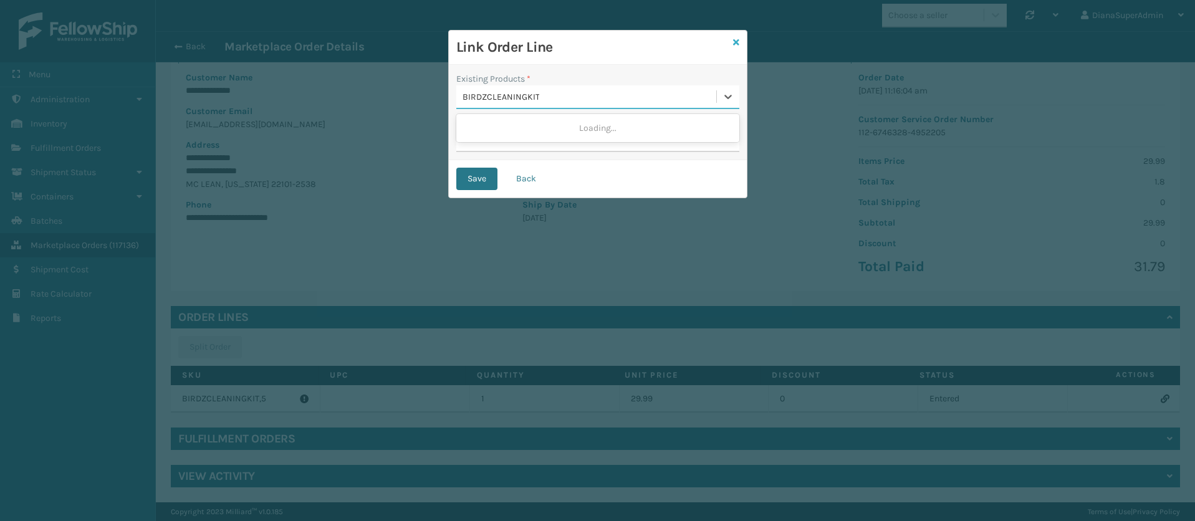
type input "BIRDZCLEANINGKIT"
click at [734, 43] on icon at bounding box center [736, 42] width 6 height 9
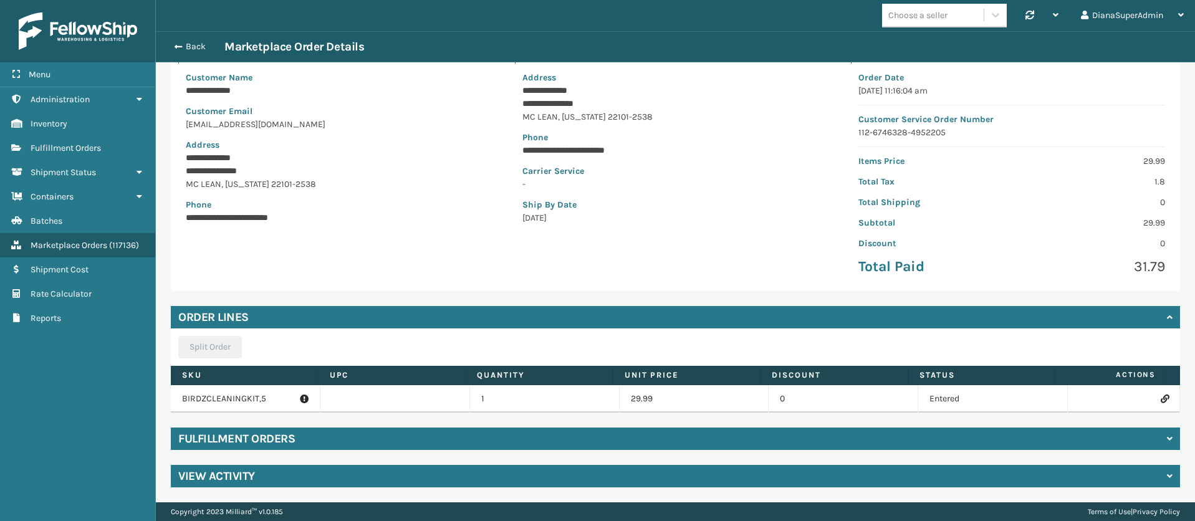
click at [167, 41] on div "Back Marketplace Order Details" at bounding box center [675, 46] width 1017 height 15
click at [176, 47] on span "button" at bounding box center [176, 46] width 7 height 9
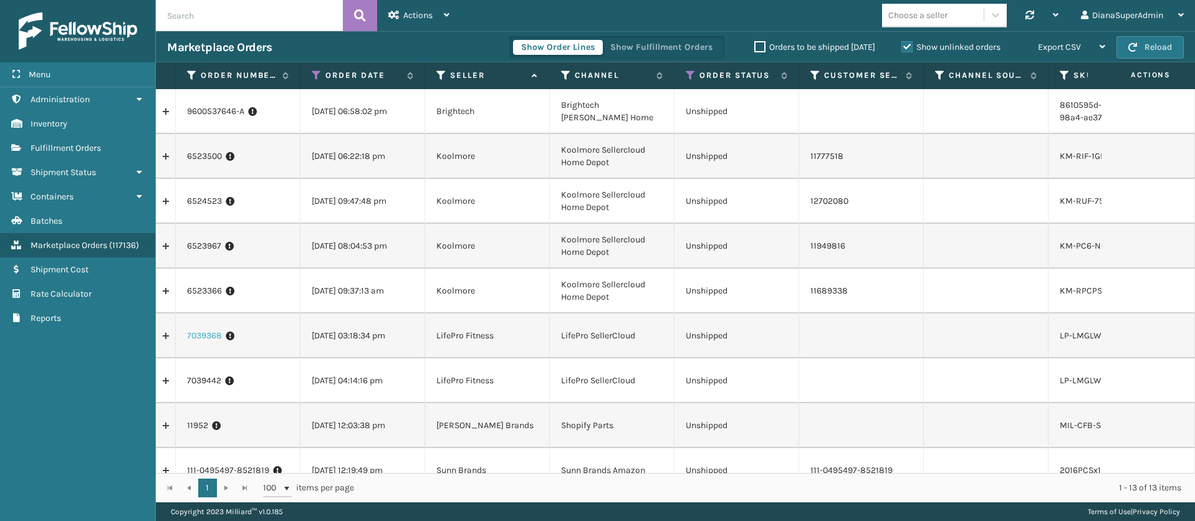
click at [199, 340] on link "7039368" at bounding box center [204, 336] width 35 height 12
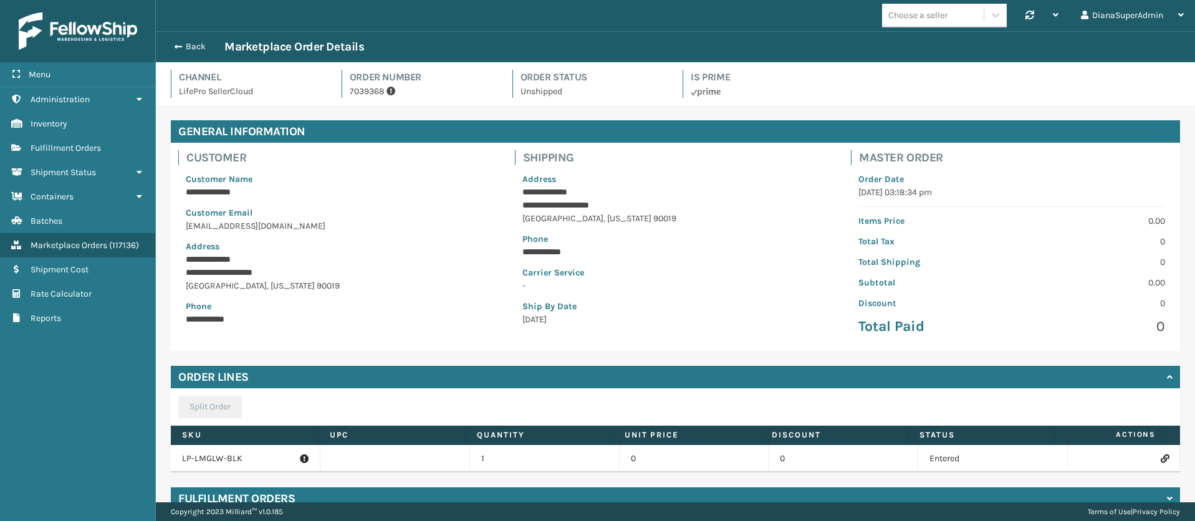
scroll to position [60, 0]
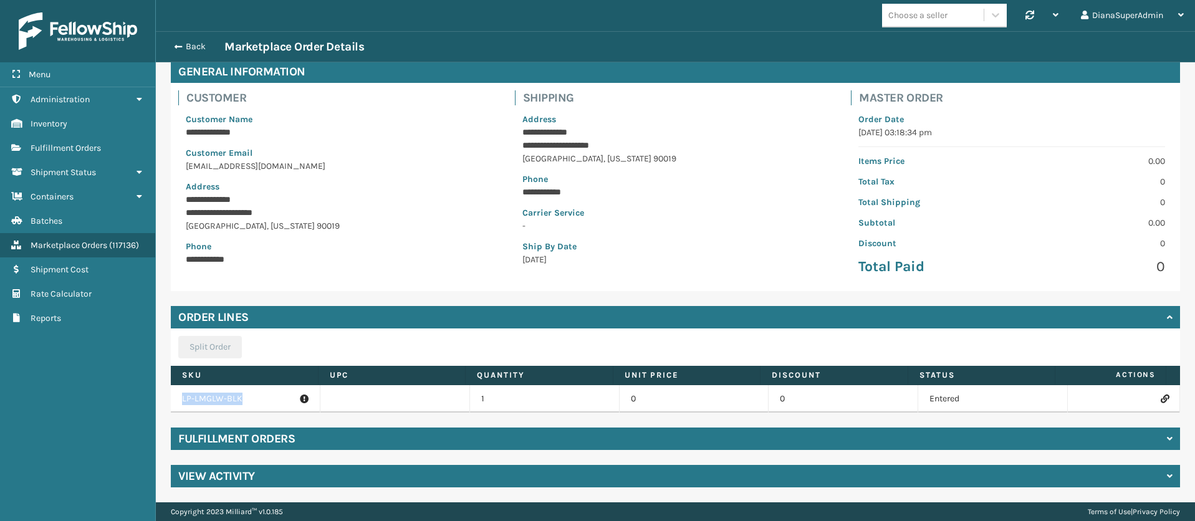
drag, startPoint x: 244, startPoint y: 400, endPoint x: 167, endPoint y: 402, distance: 77.3
click at [167, 402] on div "**********" at bounding box center [675, 273] width 1039 height 457
copy table "LP-LMGLW-BLK"
click at [1161, 395] on icon at bounding box center [1164, 399] width 7 height 9
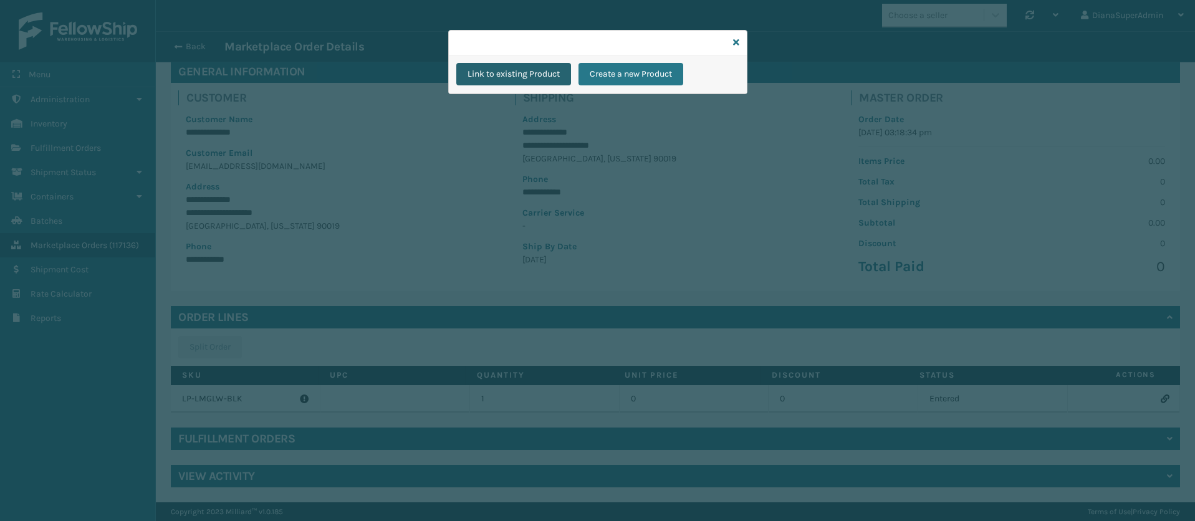
click at [520, 70] on button "Link to existing Product" at bounding box center [513, 74] width 115 height 22
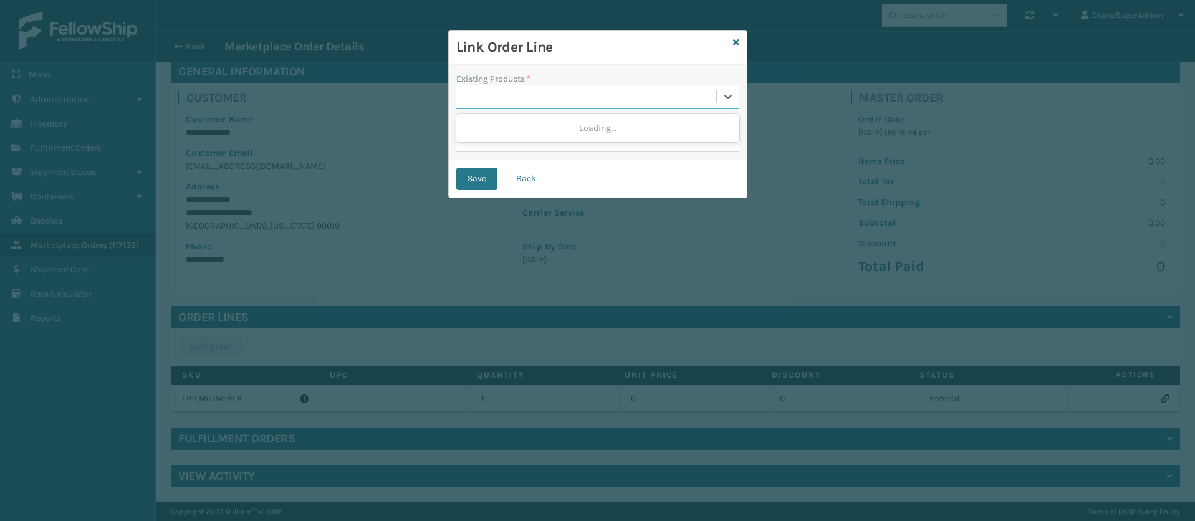
click at [505, 96] on div at bounding box center [586, 97] width 260 height 21
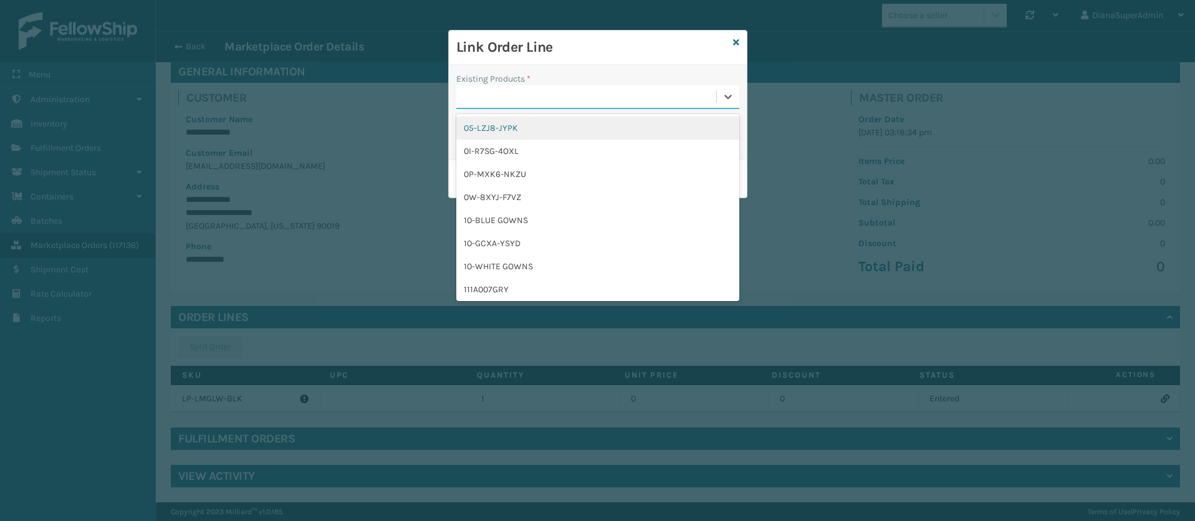
paste input "LP-LMGLW-BLK"
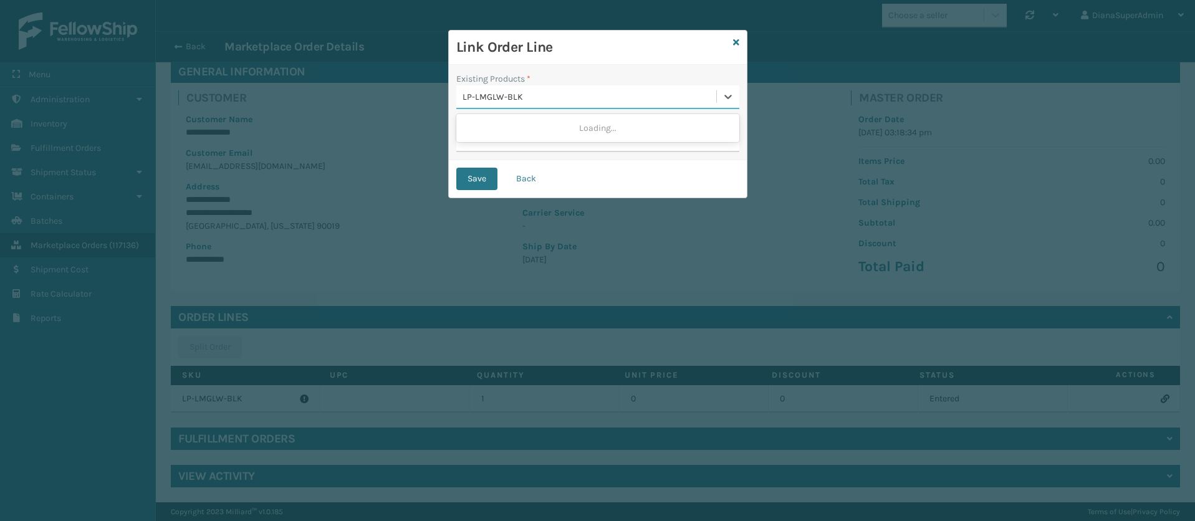
type input "LP-LMGLW-BLK"
paste input "LP-LMGLW-BLK"
type input "LP-LMGLW-BLK"
paste input "On Marketplace Orders: Click checkbox to filter “orders to be shipped [DATE]” C…"
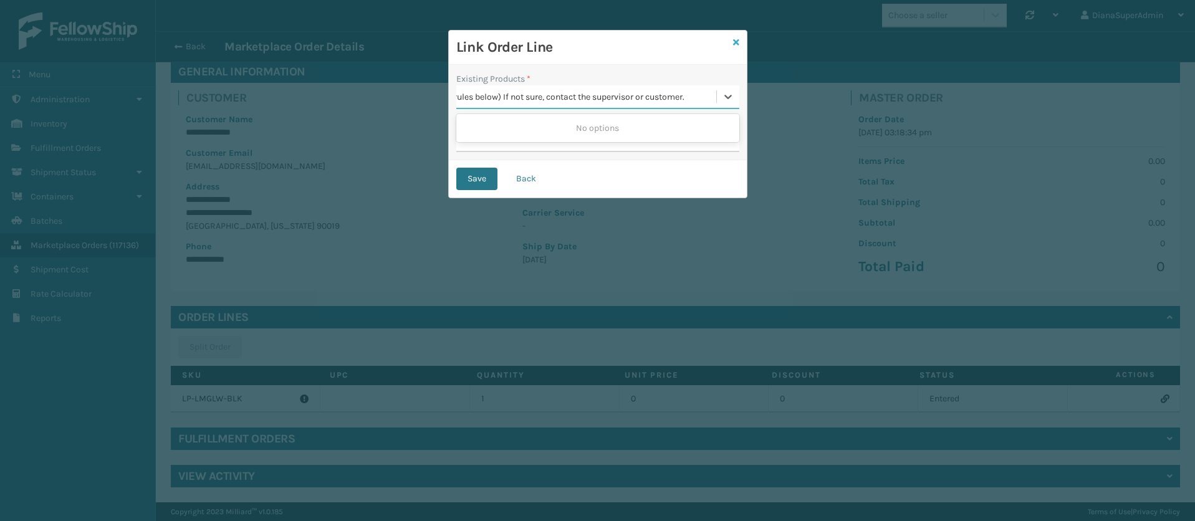
type input "On Marketplace Orders: Click checkbox to filter “orders to be shipped [DATE]” C…"
click at [737, 44] on icon at bounding box center [736, 42] width 6 height 9
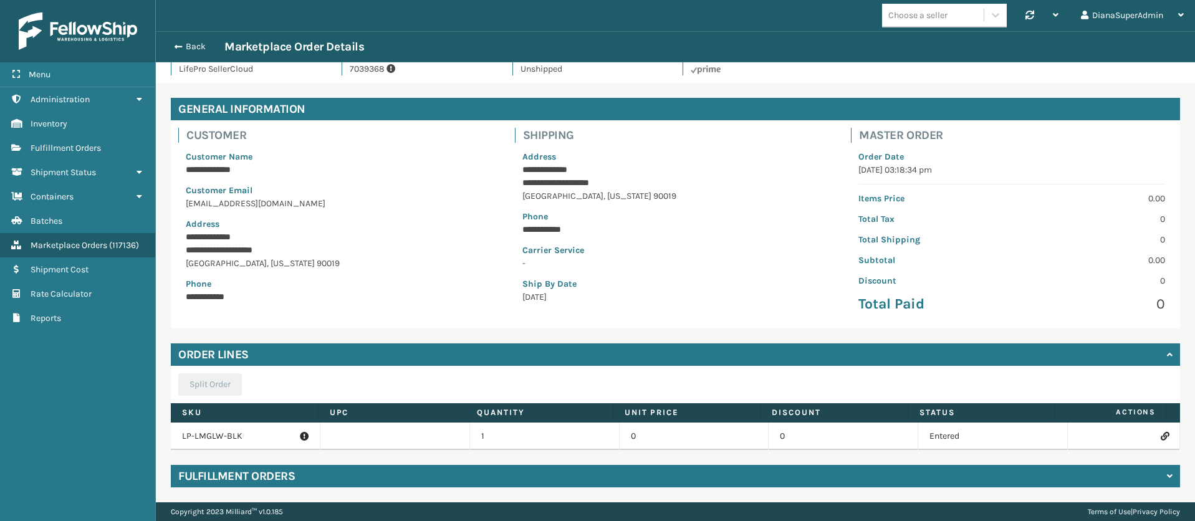
scroll to position [21, 0]
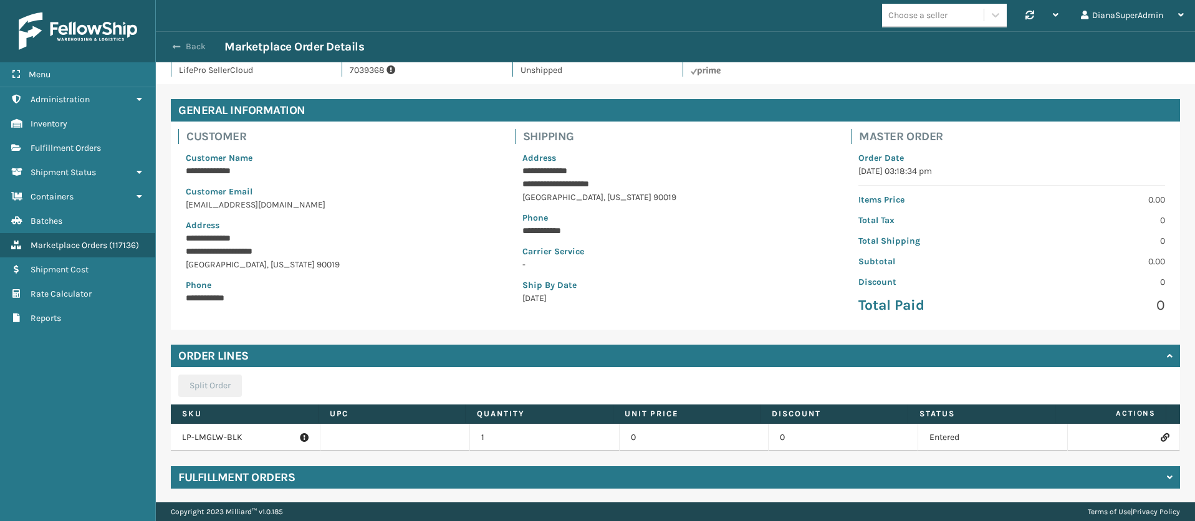
click at [178, 42] on span "button" at bounding box center [176, 46] width 7 height 9
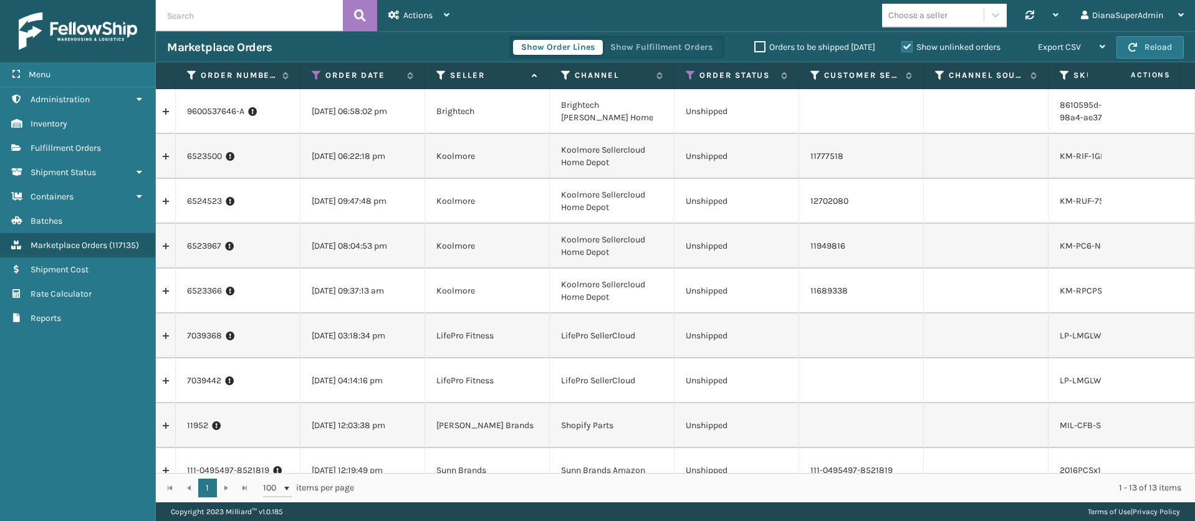
click at [457, 110] on td "Brightech" at bounding box center [487, 111] width 125 height 45
click at [505, 153] on td "Koolmore" at bounding box center [487, 156] width 125 height 45
click at [200, 155] on link "6523500" at bounding box center [204, 156] width 35 height 12
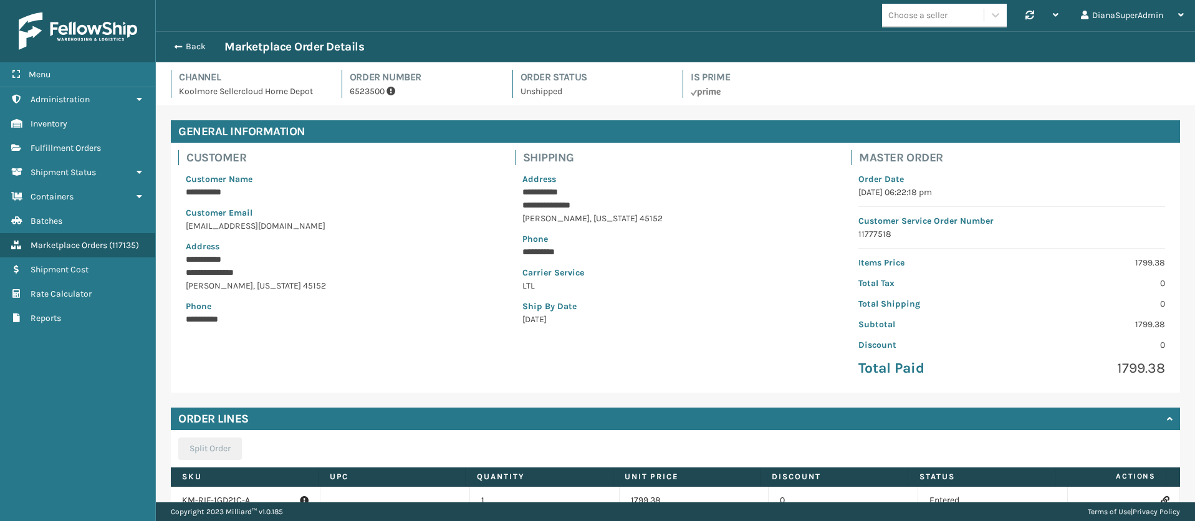
scroll to position [102, 0]
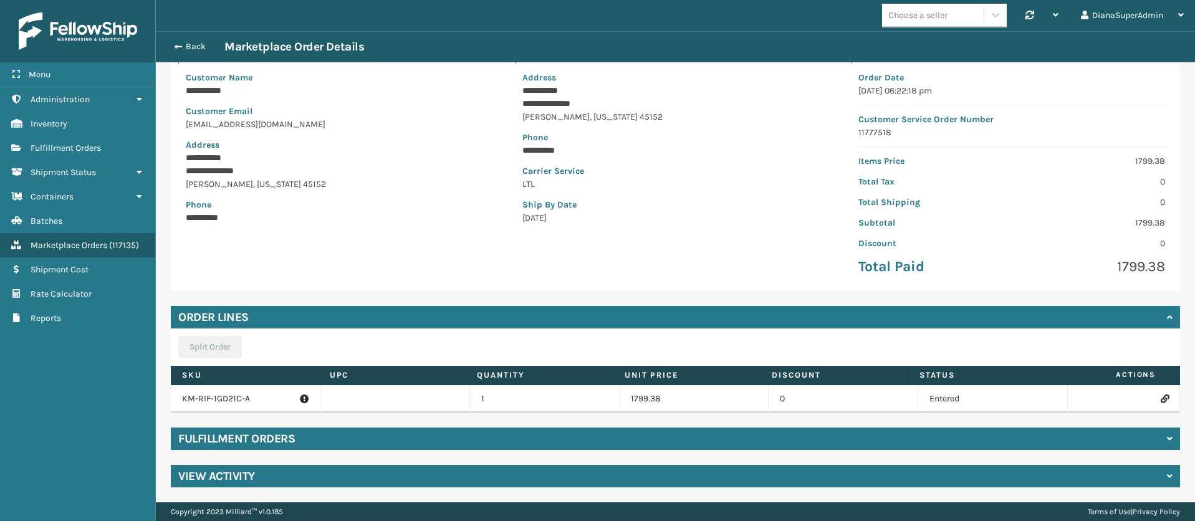
click at [234, 399] on p "KM-RIF-1GD21C-A" at bounding box center [245, 399] width 127 height 12
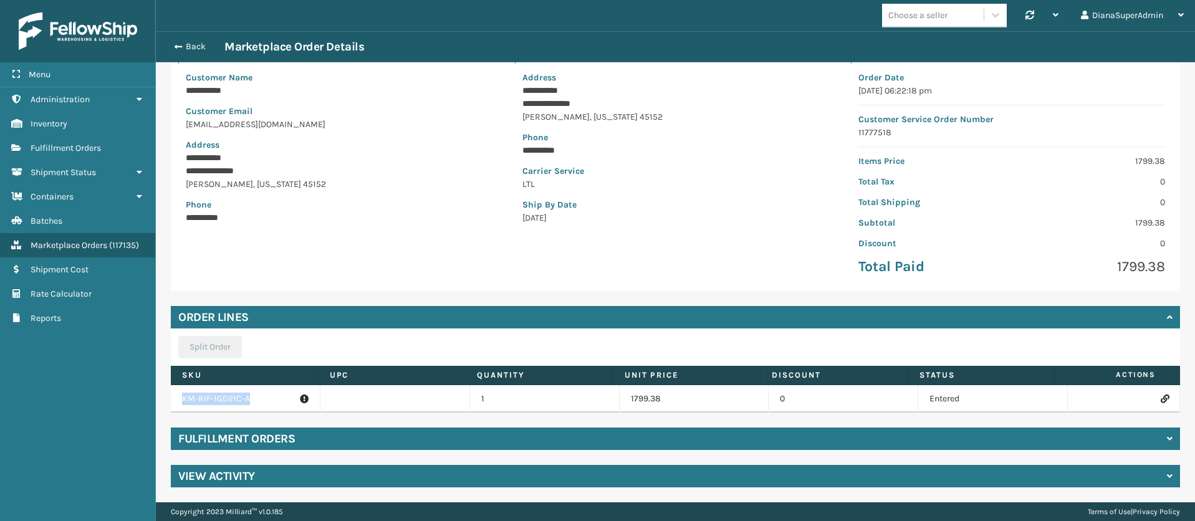
copy p "KM-RIF-1GD21C-A"
click at [1161, 396] on icon at bounding box center [1164, 399] width 7 height 9
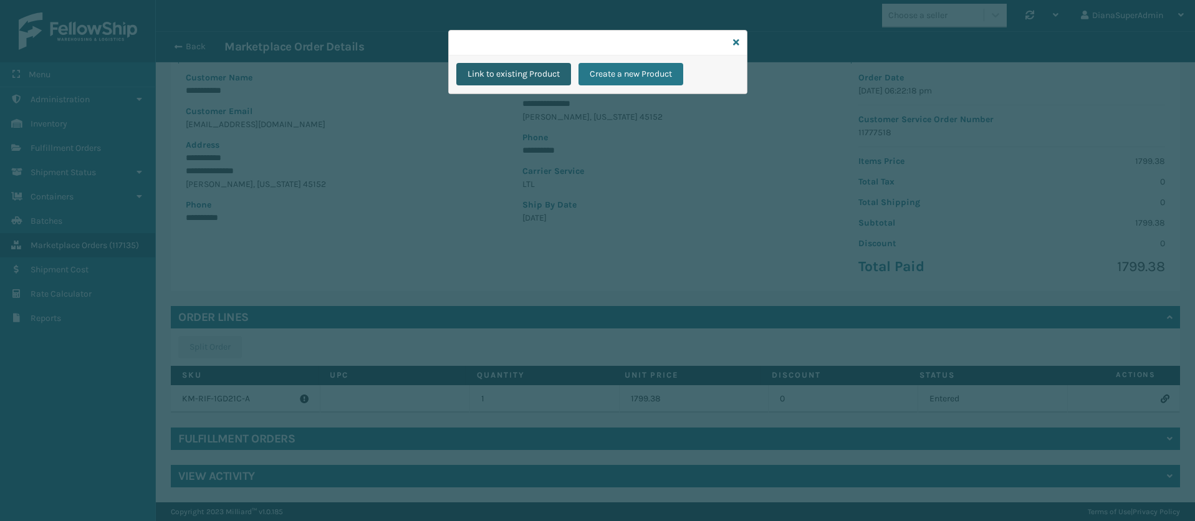
click at [505, 69] on button "Link to existing Product" at bounding box center [513, 74] width 115 height 22
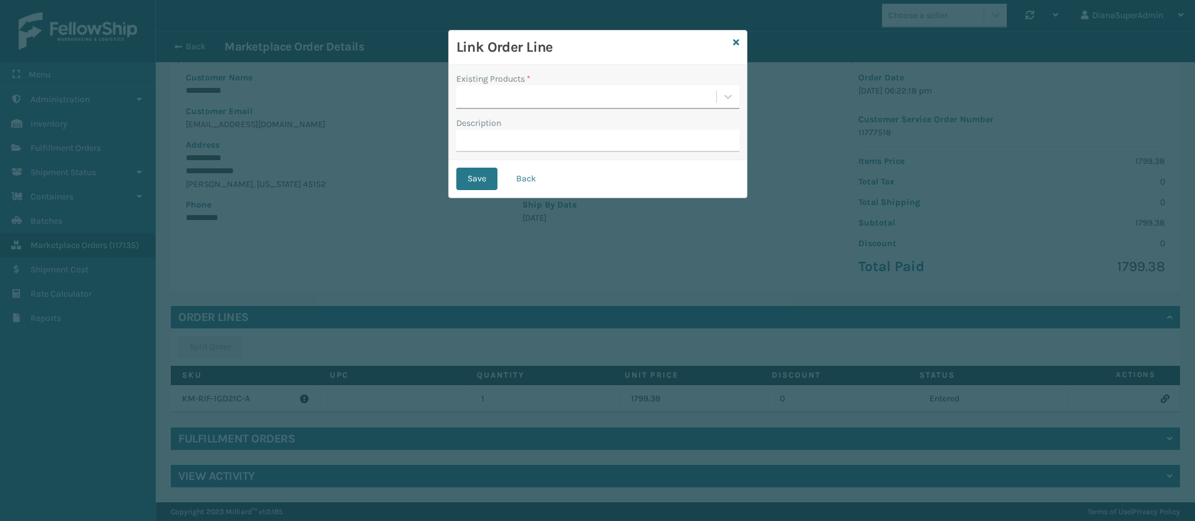
click at [496, 92] on div at bounding box center [586, 97] width 260 height 21
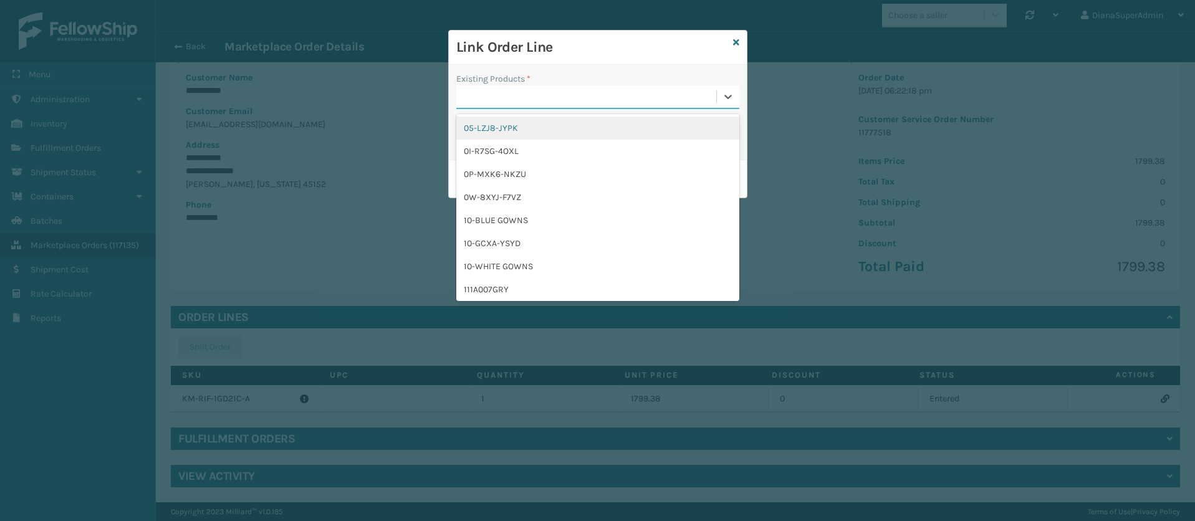
paste input "KM-RIF-1GD21C-A"
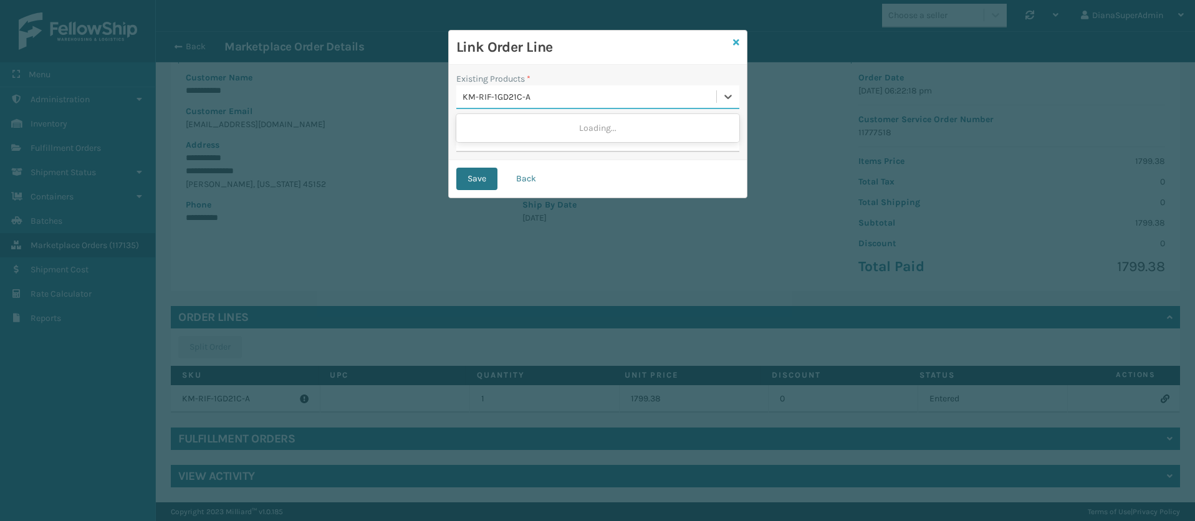
type input "KM-RIF-1GD21C-A"
click at [734, 41] on icon at bounding box center [736, 42] width 6 height 9
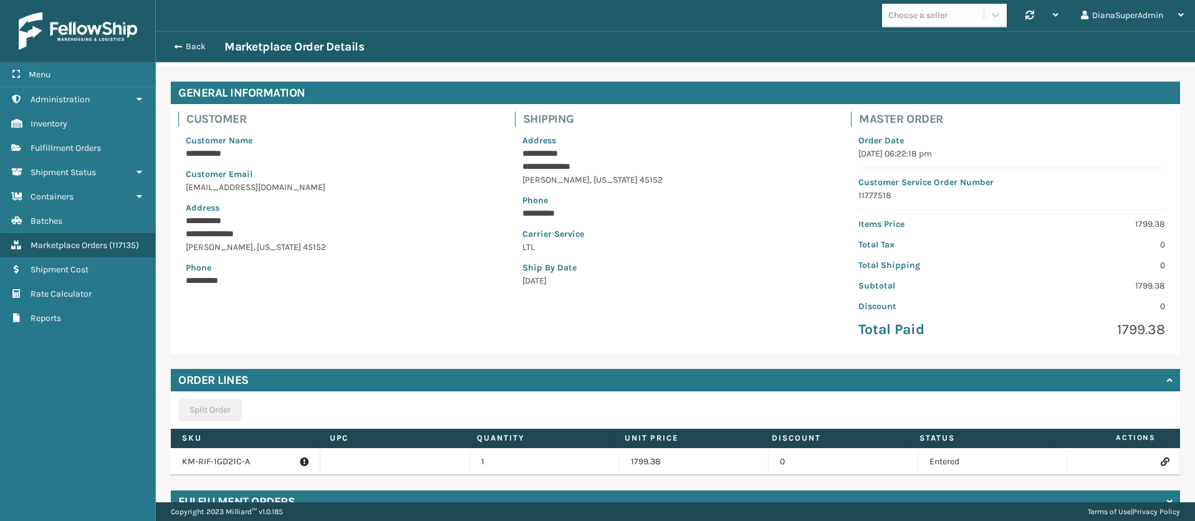
scroll to position [0, 0]
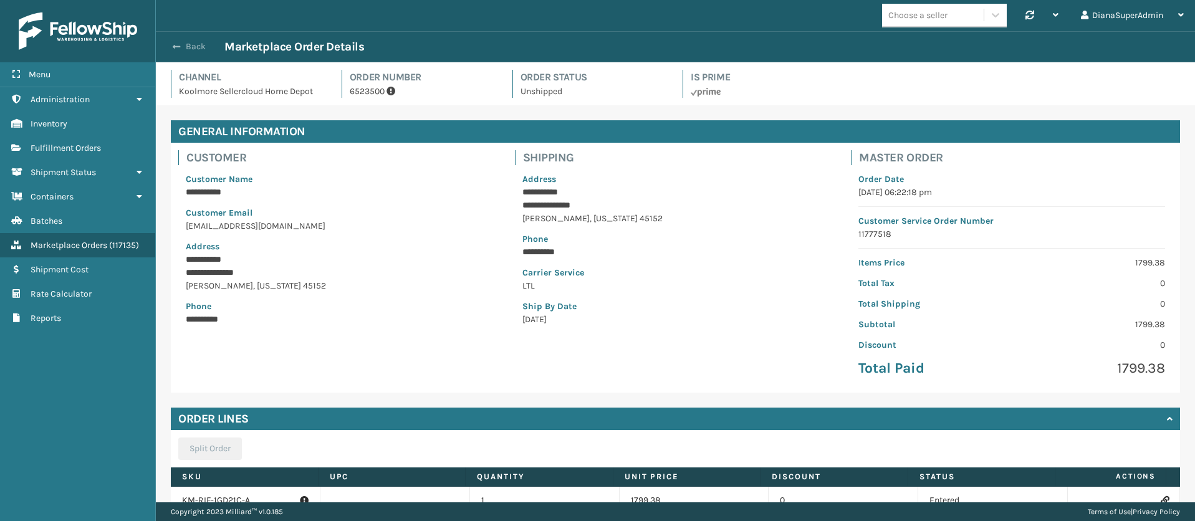
click at [178, 43] on span "button" at bounding box center [176, 46] width 7 height 9
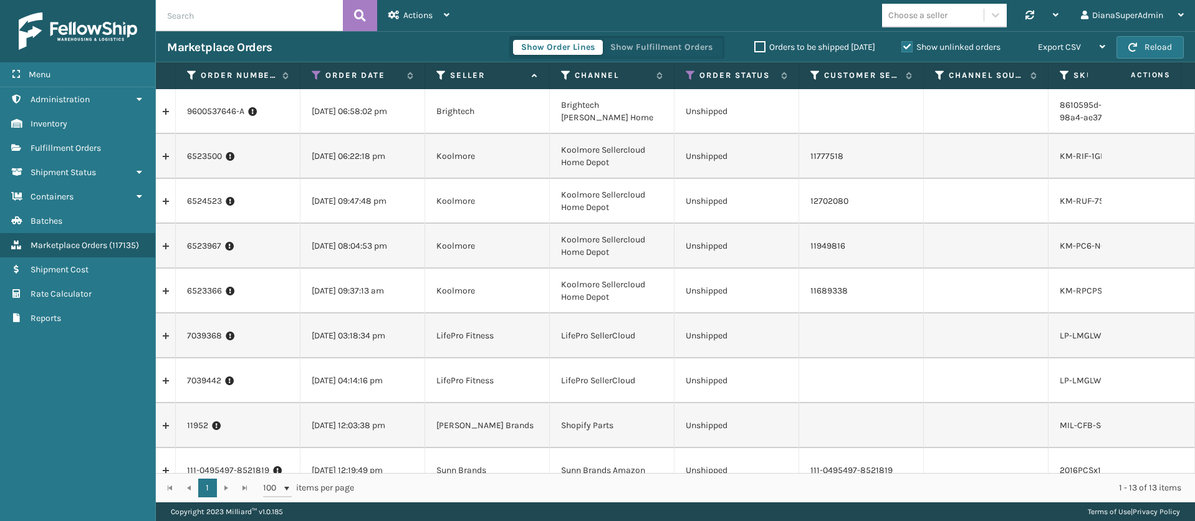
click at [471, 113] on td "Brightech" at bounding box center [487, 111] width 125 height 45
copy td "Brightech"
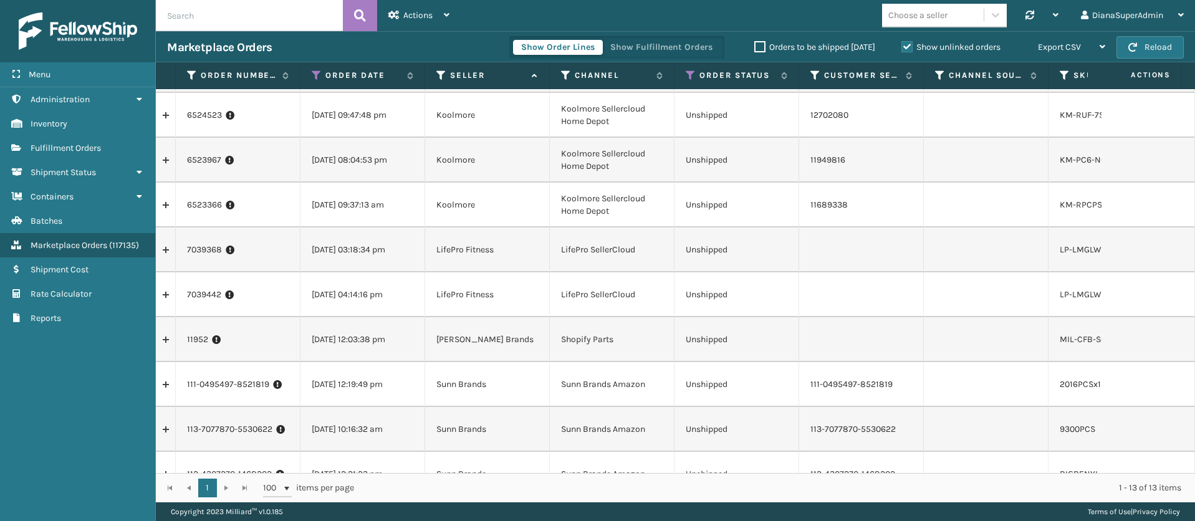
scroll to position [85, 0]
click at [199, 343] on link "11952" at bounding box center [197, 341] width 21 height 12
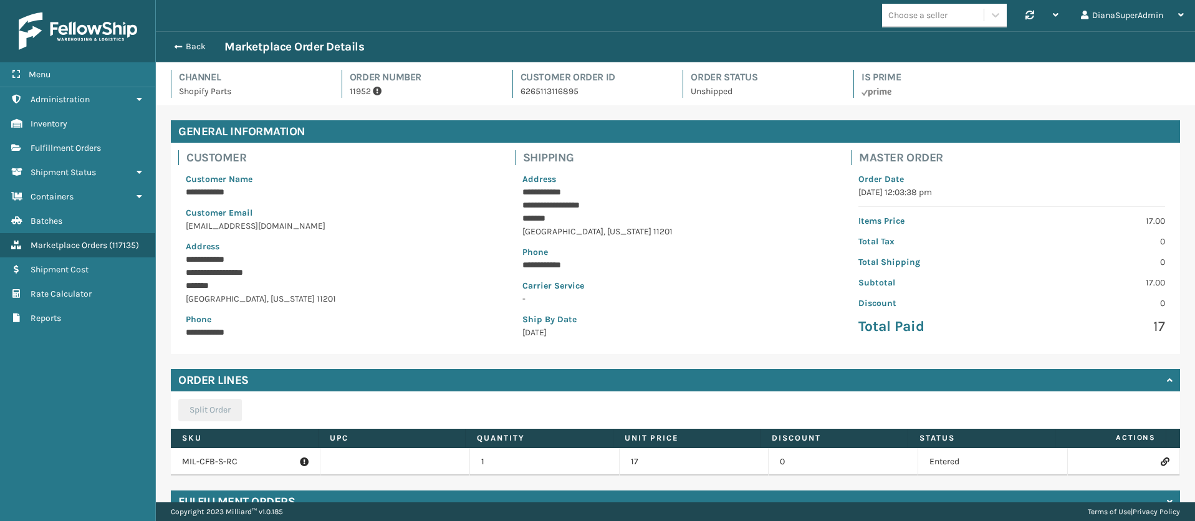
scroll to position [64, 0]
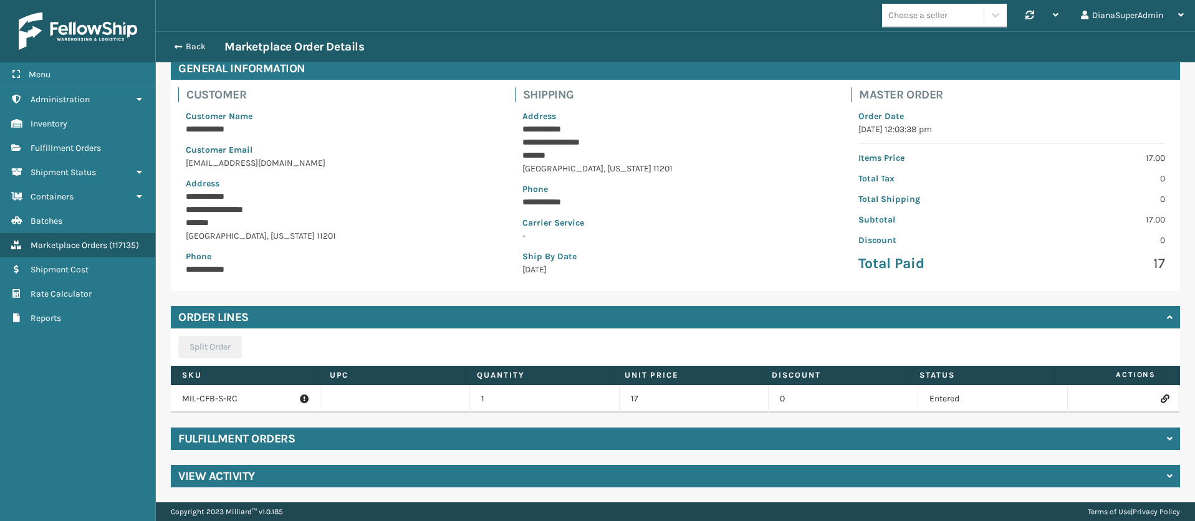
click at [222, 401] on p "MIL-CFB-S-RC" at bounding box center [245, 399] width 127 height 12
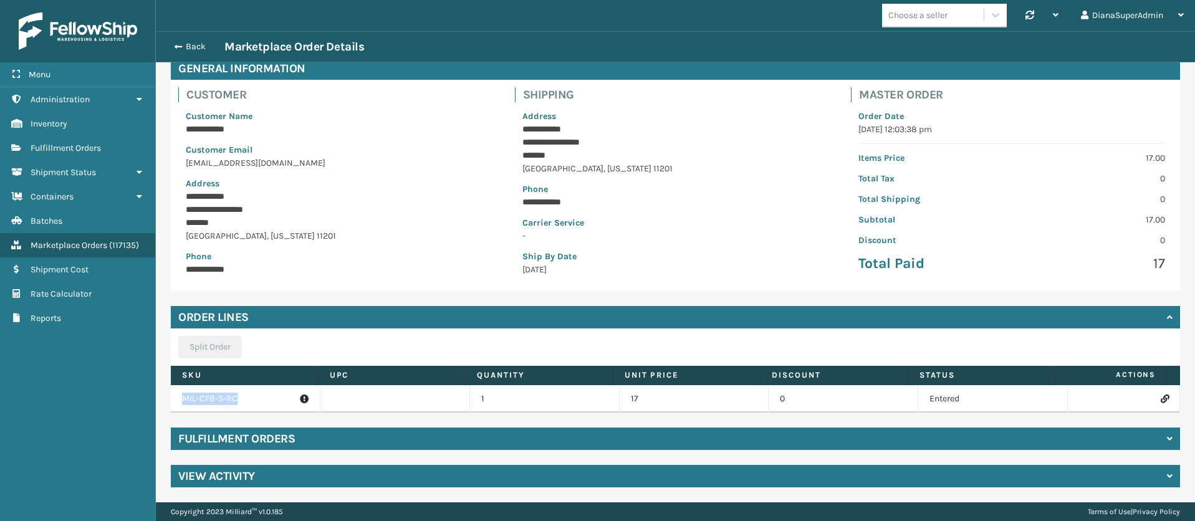
click at [222, 401] on p "MIL-CFB-S-RC" at bounding box center [245, 399] width 127 height 12
copy p "MIL-CFB-S-RC"
click at [1161, 398] on icon at bounding box center [1164, 399] width 7 height 9
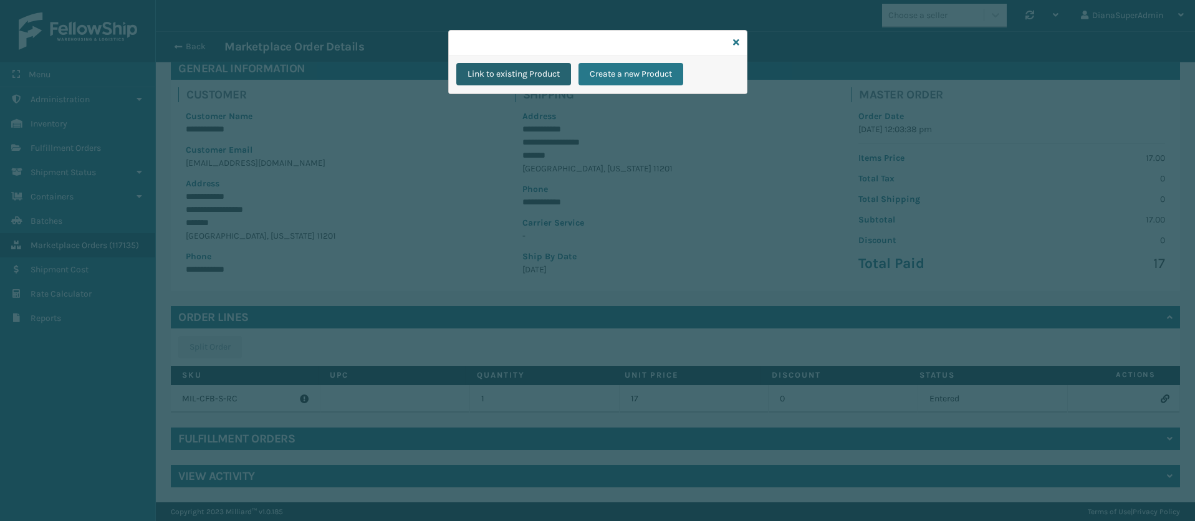
click at [514, 78] on button "Link to existing Product" at bounding box center [513, 74] width 115 height 22
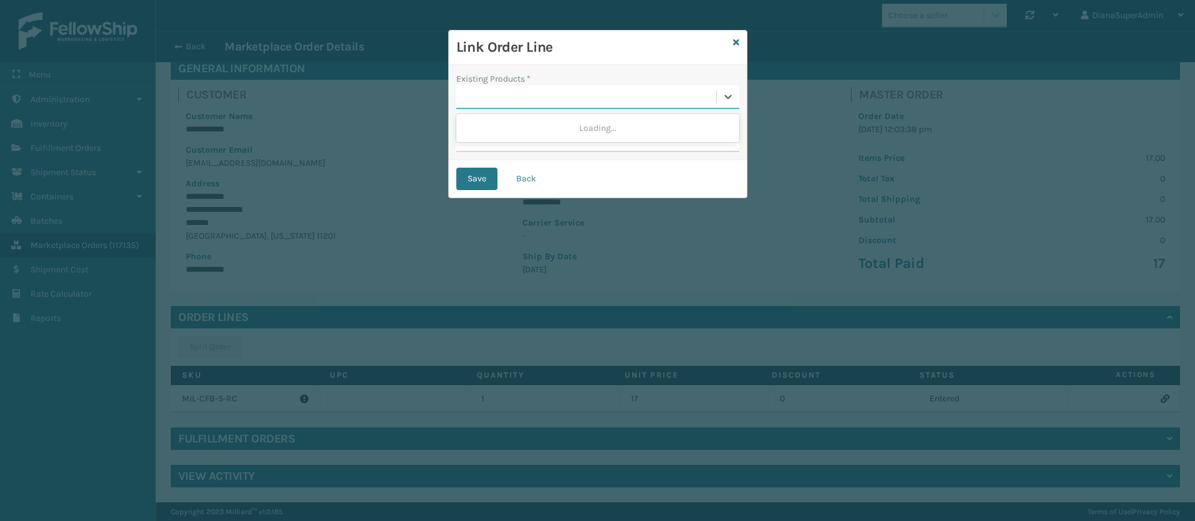
click at [496, 92] on div at bounding box center [586, 97] width 260 height 21
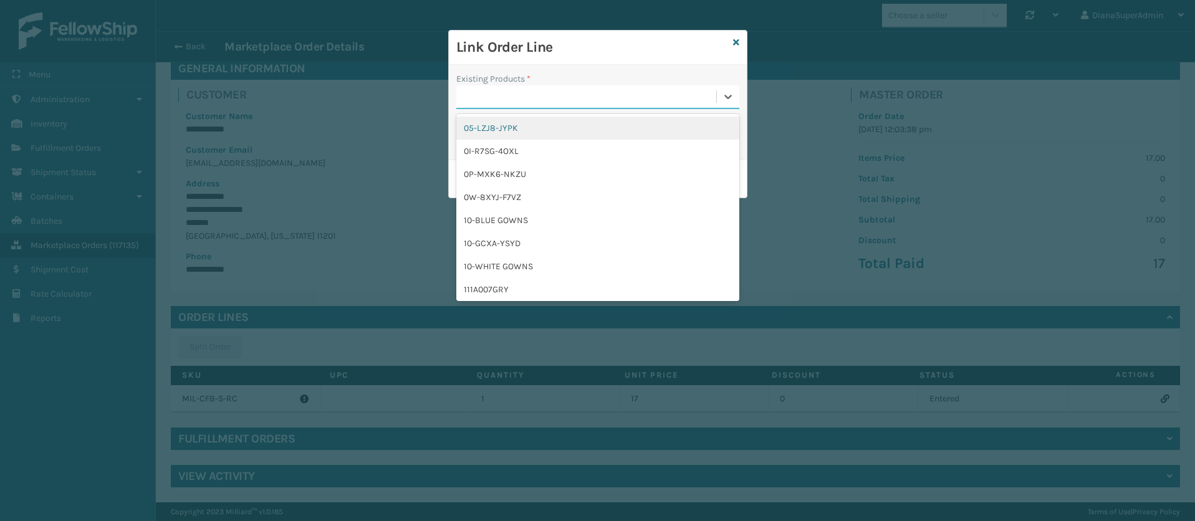
paste input "MIL-CFB-S-RC"
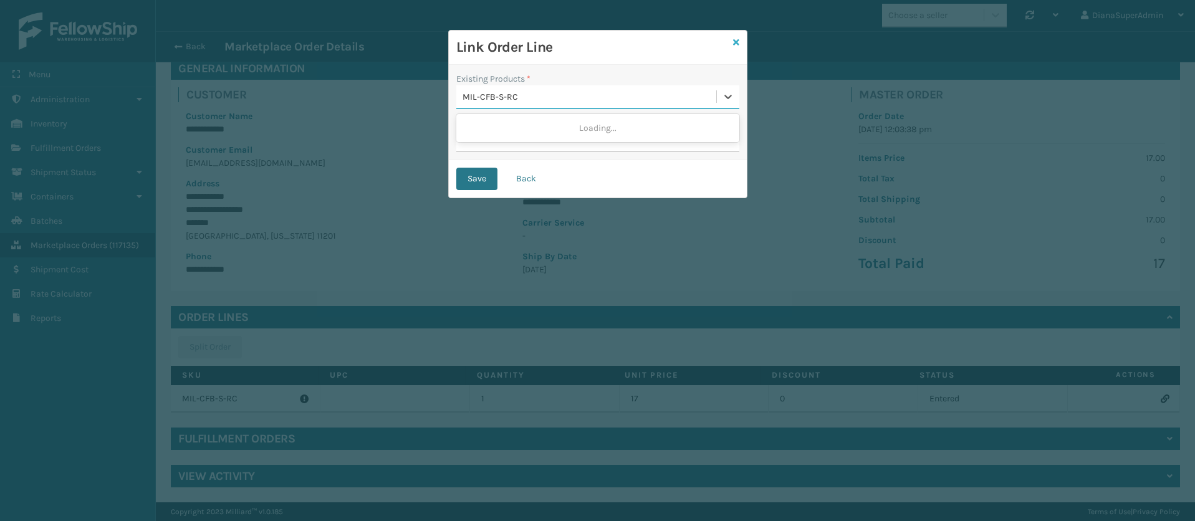
type input "MIL-CFB-S-RC"
click at [736, 42] on icon at bounding box center [736, 42] width 6 height 9
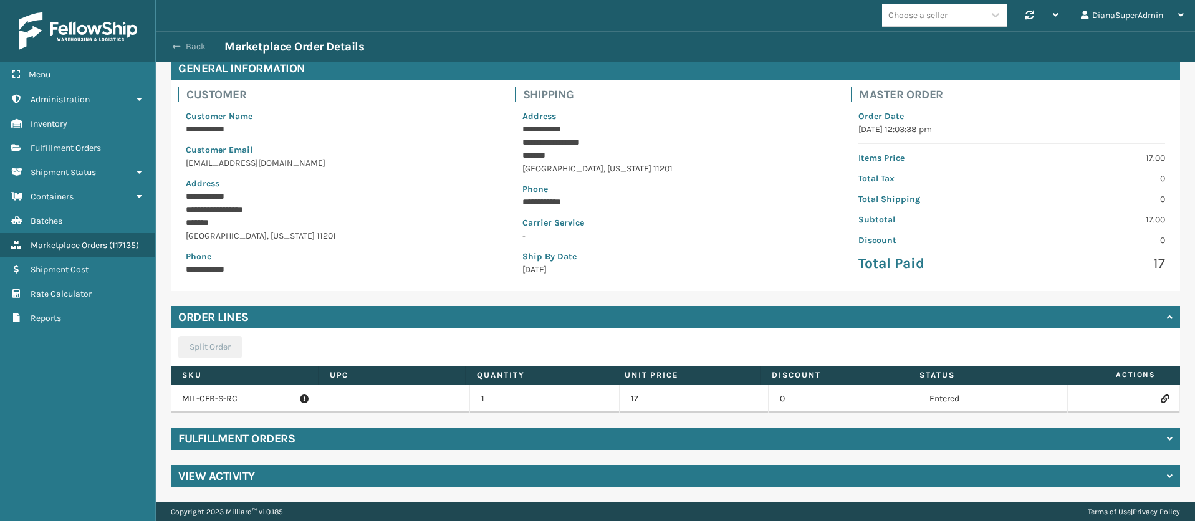
click at [173, 49] on span "button" at bounding box center [176, 46] width 7 height 9
